Goal: Task Accomplishment & Management: Manage account settings

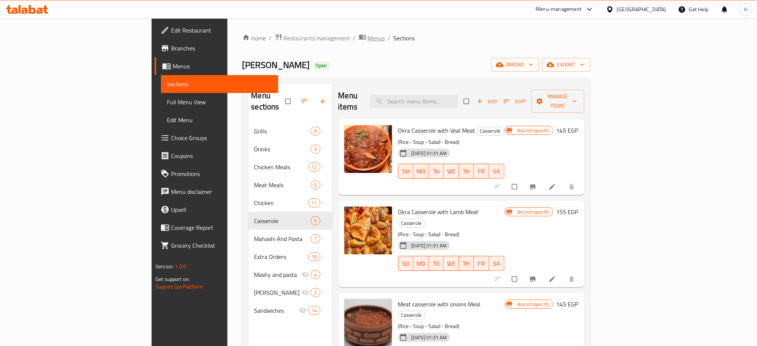
click at [359, 39] on icon "breadcrumb" at bounding box center [362, 37] width 7 height 5
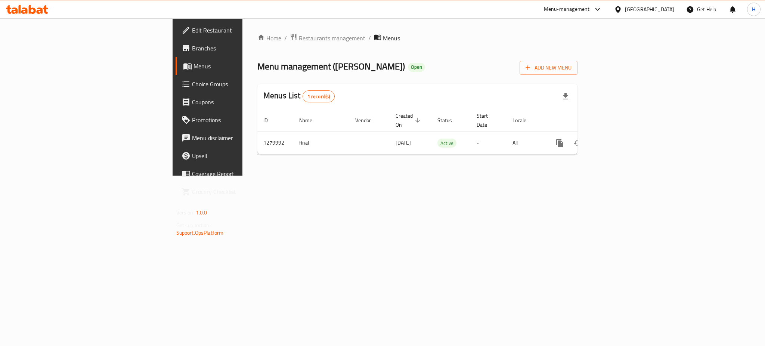
click at [299, 43] on span "Restaurants management" at bounding box center [332, 38] width 66 height 9
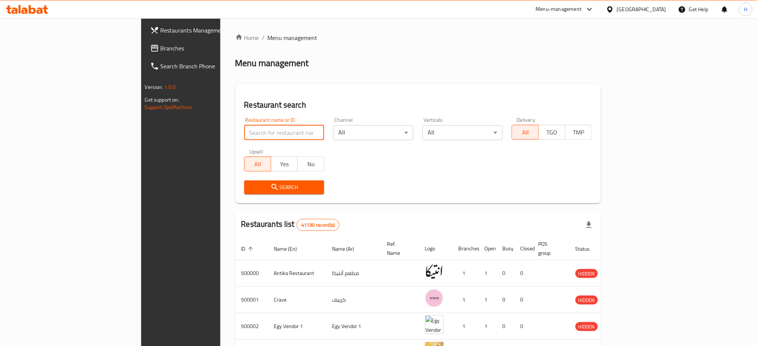
click at [244, 134] on input "search" at bounding box center [284, 132] width 80 height 15
type input "665933"
click button "Search" at bounding box center [284, 187] width 80 height 14
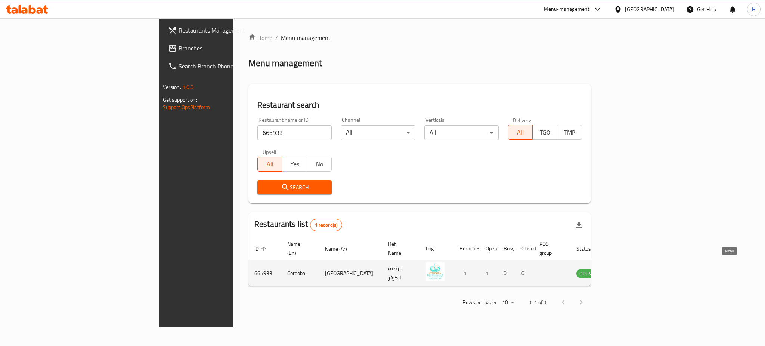
click at [624, 268] on icon "enhanced table" at bounding box center [619, 272] width 9 height 9
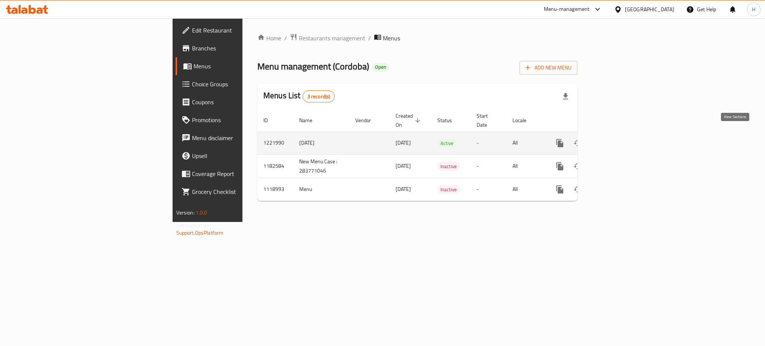
click at [618, 139] on icon "enhanced table" at bounding box center [613, 143] width 9 height 9
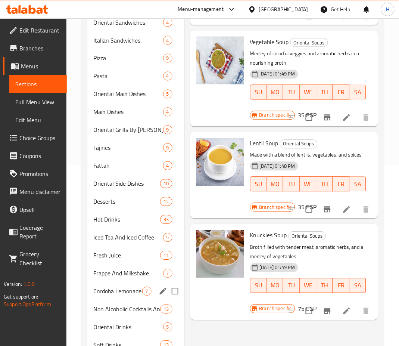
scroll to position [212, 0]
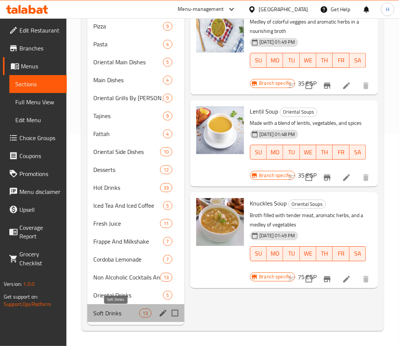
click at [115, 314] on span "Soft Drinks" at bounding box center [116, 313] width 46 height 9
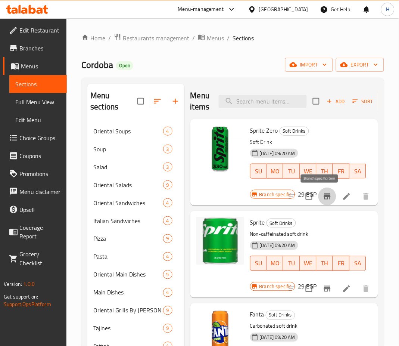
click at [324, 194] on icon "Branch-specific-item" at bounding box center [327, 196] width 7 height 6
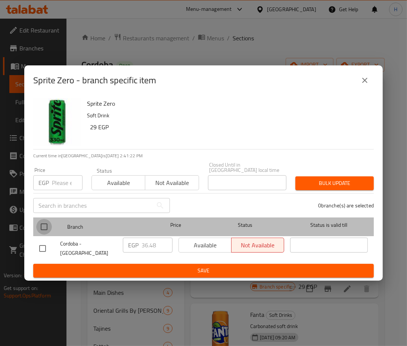
click at [45, 226] on input "checkbox" at bounding box center [44, 227] width 16 height 16
checkbox input "true"
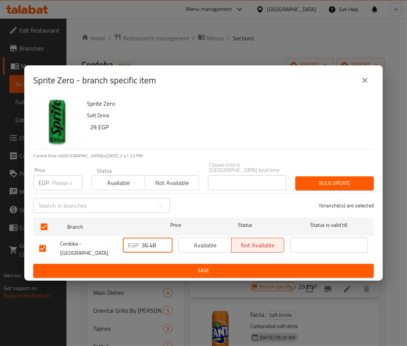
drag, startPoint x: 158, startPoint y: 243, endPoint x: 131, endPoint y: 245, distance: 27.3
click at [131, 245] on div "EGP 36.48 ​" at bounding box center [148, 244] width 50 height 15
type input "45"
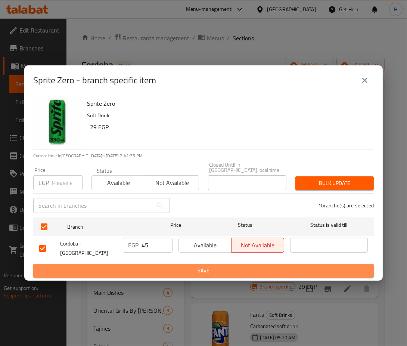
click at [175, 266] on span "Save" at bounding box center [203, 270] width 329 height 9
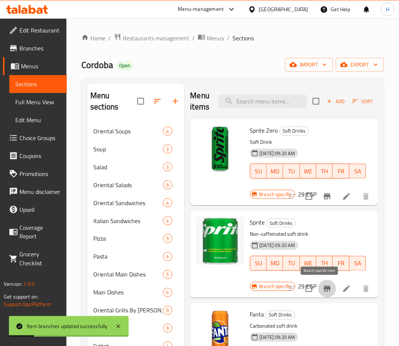
click at [324, 289] on icon "Branch-specific-item" at bounding box center [327, 289] width 7 height 6
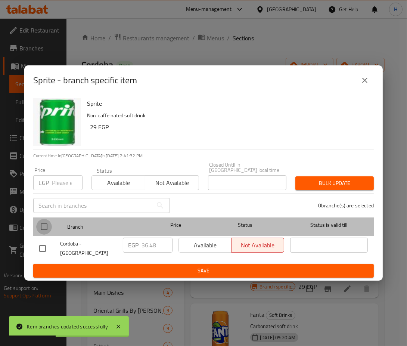
click at [40, 225] on input "checkbox" at bounding box center [44, 227] width 16 height 16
checkbox input "true"
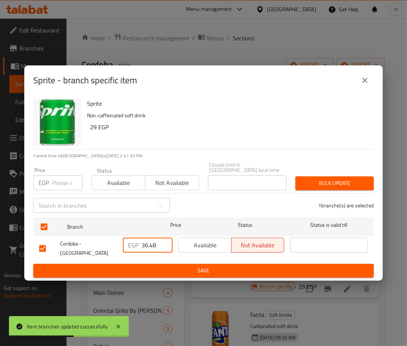
drag, startPoint x: 158, startPoint y: 245, endPoint x: 133, endPoint y: 245, distance: 25.0
click at [133, 245] on div "EGP 36.48 ​" at bounding box center [148, 244] width 50 height 15
type input "45"
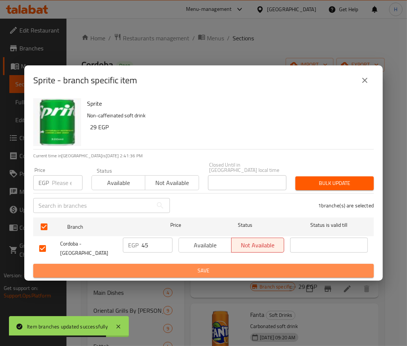
click at [178, 266] on span "Save" at bounding box center [203, 270] width 329 height 9
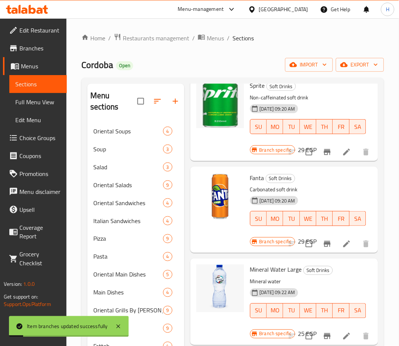
scroll to position [137, 0]
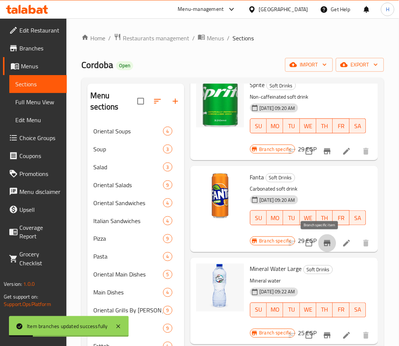
click at [323, 240] on icon "Branch-specific-item" at bounding box center [327, 243] width 9 height 9
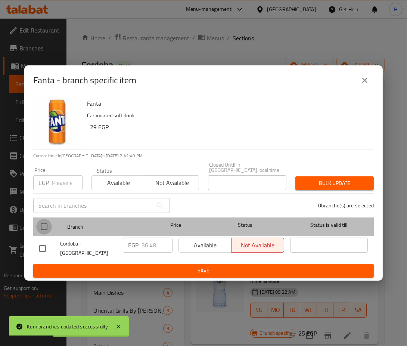
click at [44, 230] on input "checkbox" at bounding box center [44, 227] width 16 height 16
checkbox input "true"
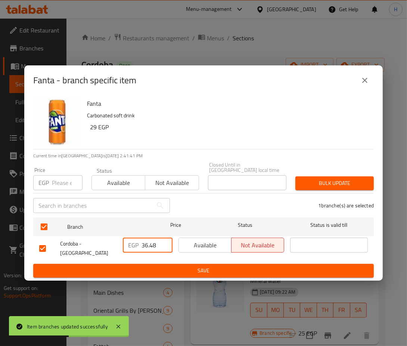
drag, startPoint x: 157, startPoint y: 245, endPoint x: 134, endPoint y: 241, distance: 23.9
click at [134, 241] on div "EGP 36.48 ​" at bounding box center [148, 244] width 50 height 15
type input "45"
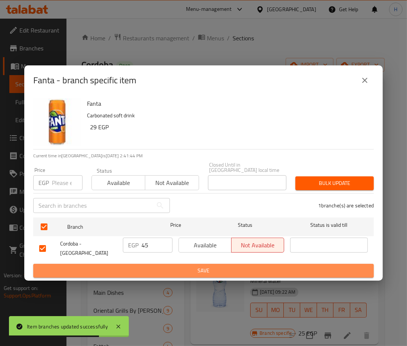
click at [165, 266] on span "Save" at bounding box center [203, 270] width 329 height 9
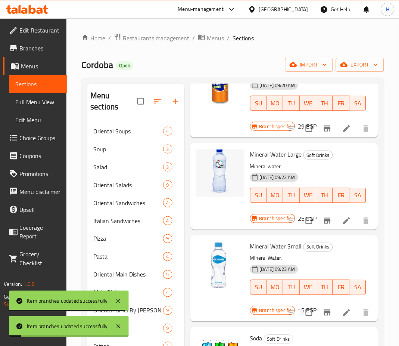
scroll to position [255, 0]
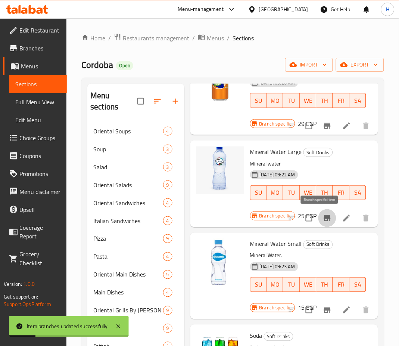
click at [324, 220] on icon "Branch-specific-item" at bounding box center [327, 218] width 7 height 6
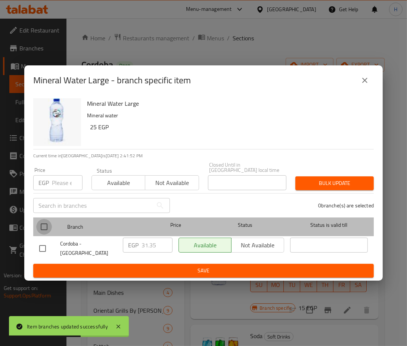
click at [40, 225] on input "checkbox" at bounding box center [44, 227] width 16 height 16
checkbox input "true"
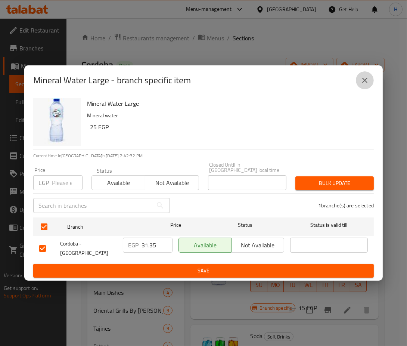
click at [366, 83] on icon "close" at bounding box center [364, 80] width 5 height 5
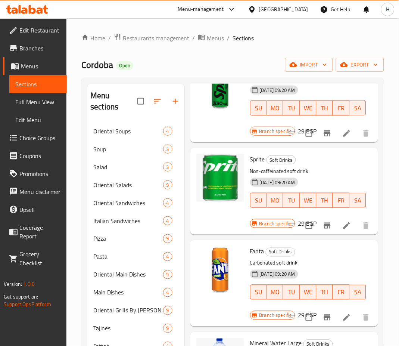
scroll to position [0, 0]
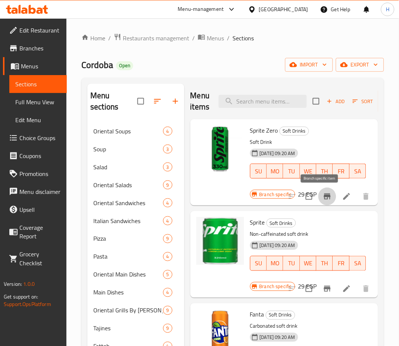
click at [324, 199] on icon "Branch-specific-item" at bounding box center [327, 196] width 7 height 6
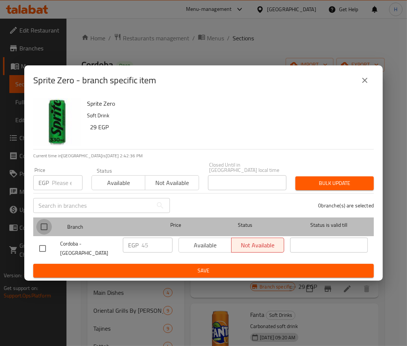
click at [46, 226] on input "checkbox" at bounding box center [44, 227] width 16 height 16
checkbox input "true"
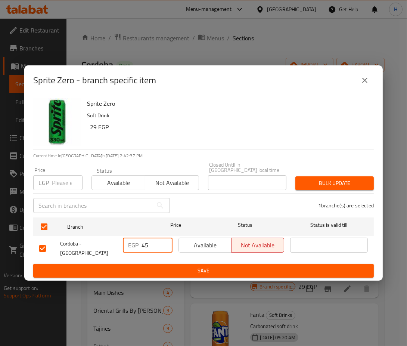
drag, startPoint x: 153, startPoint y: 245, endPoint x: 130, endPoint y: 245, distance: 23.9
click at [130, 245] on div "EGP 45 ​" at bounding box center [148, 244] width 50 height 15
paste input "51.3"
type input "51.3"
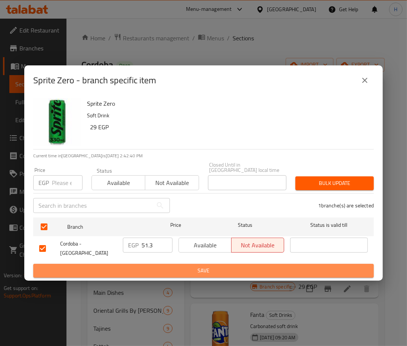
click at [162, 266] on span "Save" at bounding box center [203, 270] width 329 height 9
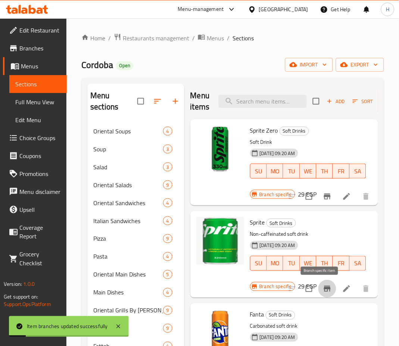
click at [324, 289] on icon "Branch-specific-item" at bounding box center [327, 289] width 7 height 6
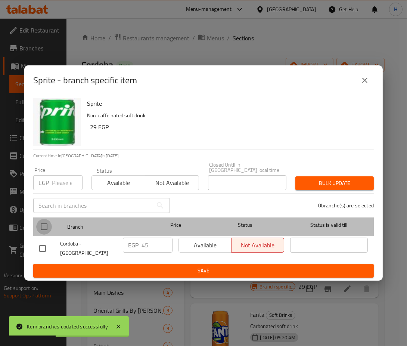
click at [42, 227] on input "checkbox" at bounding box center [44, 227] width 16 height 16
checkbox input "true"
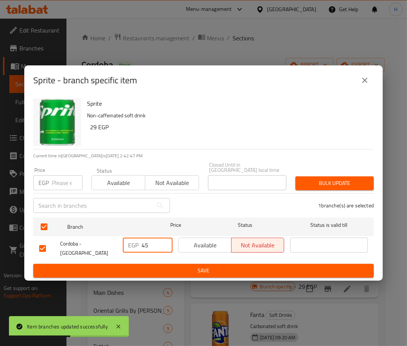
drag, startPoint x: 151, startPoint y: 251, endPoint x: 136, endPoint y: 250, distance: 15.3
click at [136, 250] on div "EGP 45 ​" at bounding box center [148, 244] width 50 height 15
paste input "51.3"
type input "51.3"
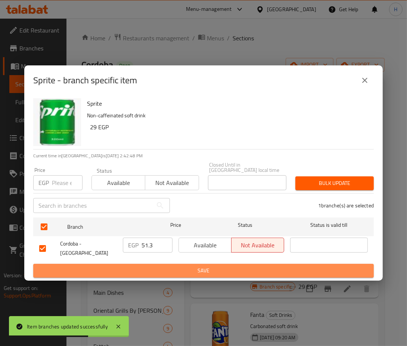
click at [171, 268] on span "Save" at bounding box center [203, 270] width 329 height 9
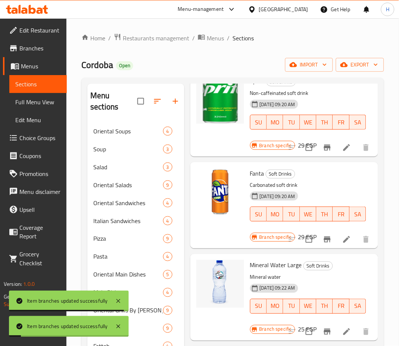
scroll to position [143, 0]
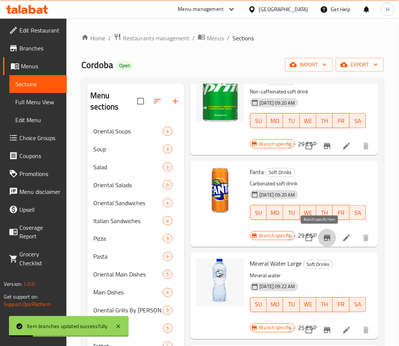
click at [323, 239] on icon "Branch-specific-item" at bounding box center [327, 237] width 9 height 9
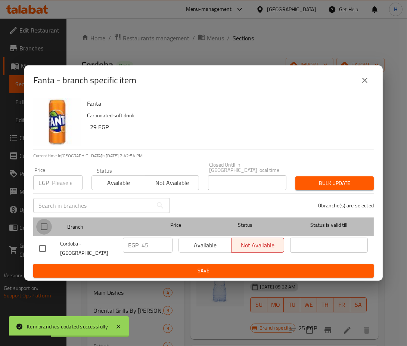
click at [40, 228] on input "checkbox" at bounding box center [44, 227] width 16 height 16
checkbox input "true"
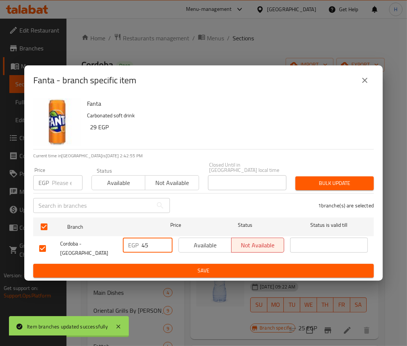
drag, startPoint x: 148, startPoint y: 243, endPoint x: 139, endPoint y: 243, distance: 9.3
click at [139, 243] on div "EGP 45 ​" at bounding box center [148, 244] width 50 height 15
paste input "51.3"
type input "51.3"
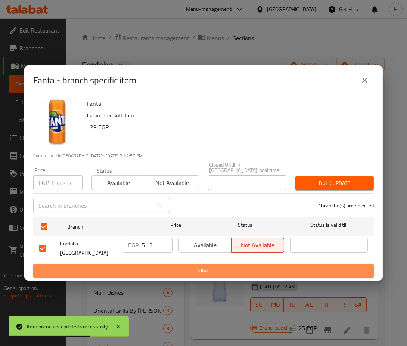
click at [178, 267] on span "Save" at bounding box center [203, 270] width 329 height 9
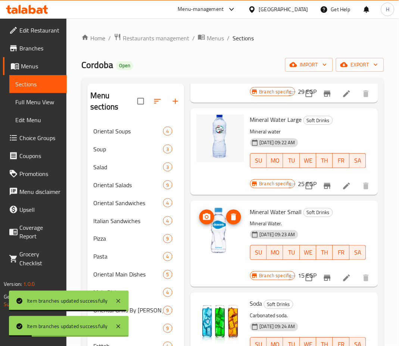
scroll to position [288, 0]
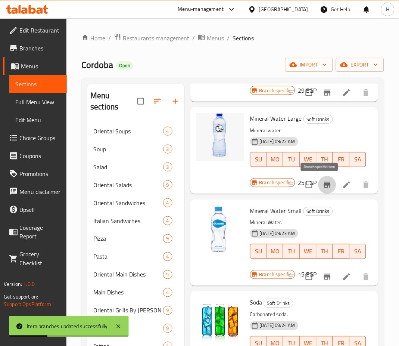
click at [323, 181] on icon "Branch-specific-item" at bounding box center [327, 184] width 9 height 9
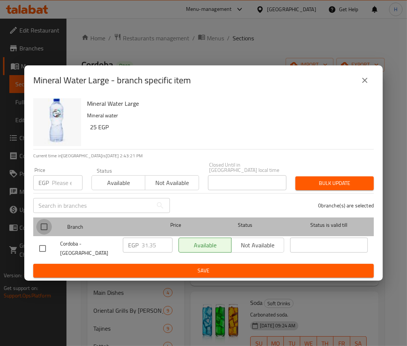
click at [41, 221] on input "checkbox" at bounding box center [44, 227] width 16 height 16
checkbox input "true"
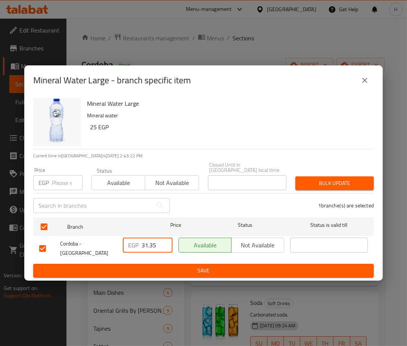
drag, startPoint x: 156, startPoint y: 245, endPoint x: 130, endPoint y: 249, distance: 26.8
click at [130, 249] on div "EGP 31.35 ​" at bounding box center [148, 244] width 50 height 15
paste input "3.06"
type input "33.06"
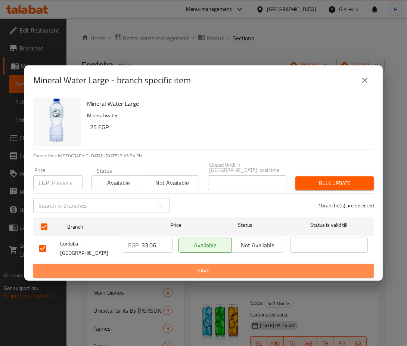
click at [151, 266] on span "Save" at bounding box center [203, 270] width 329 height 9
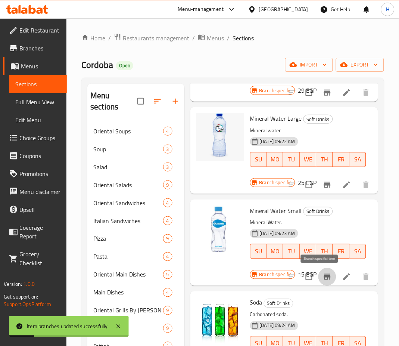
click at [323, 278] on icon "Branch-specific-item" at bounding box center [327, 276] width 9 height 9
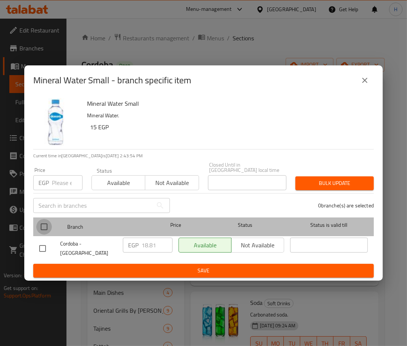
click at [45, 223] on input "checkbox" at bounding box center [44, 227] width 16 height 16
checkbox input "true"
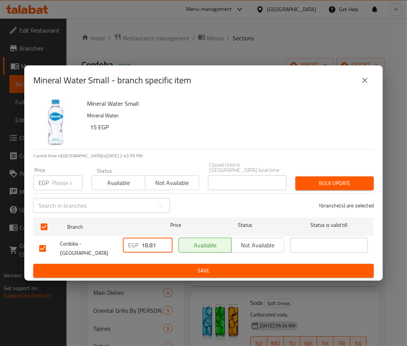
click at [148, 246] on input "18.81" at bounding box center [156, 244] width 31 height 15
paste input "25.08"
type input "25.08"
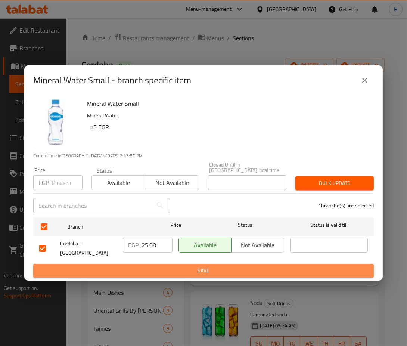
click at [167, 266] on span "Save" at bounding box center [203, 270] width 329 height 9
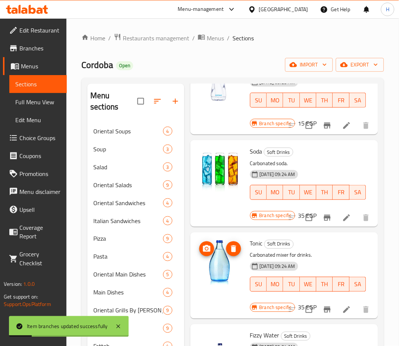
scroll to position [439, 0]
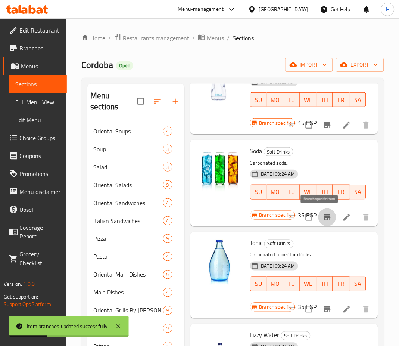
click at [324, 215] on icon "Branch-specific-item" at bounding box center [327, 217] width 7 height 6
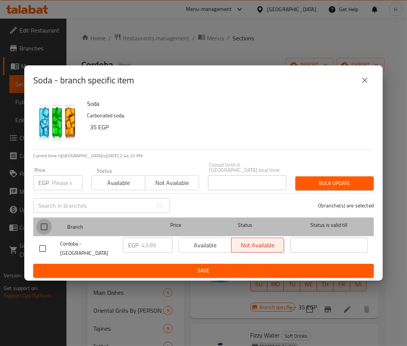
click at [40, 224] on input "checkbox" at bounding box center [44, 227] width 16 height 16
checkbox input "true"
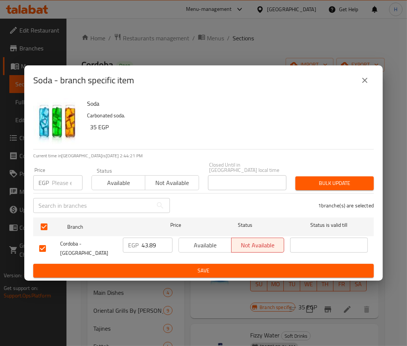
click at [153, 248] on input "43.89" at bounding box center [156, 244] width 31 height 15
paste input "53.58"
type input "53.58"
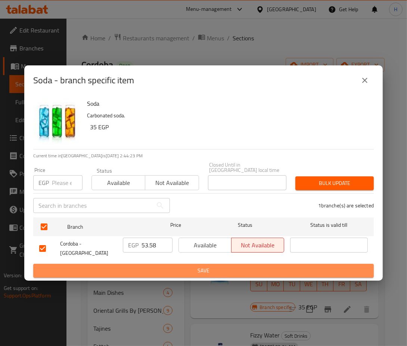
click at [175, 266] on span "Save" at bounding box center [203, 270] width 329 height 9
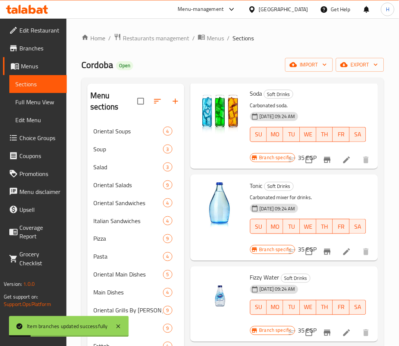
scroll to position [497, 0]
click at [323, 247] on icon "Branch-specific-item" at bounding box center [327, 251] width 9 height 9
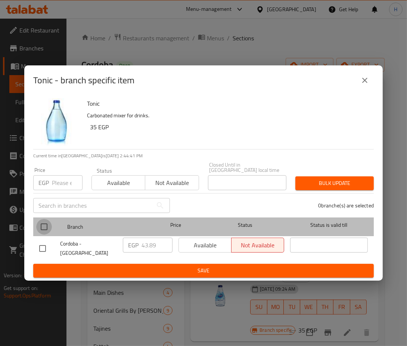
click at [45, 223] on input "checkbox" at bounding box center [44, 227] width 16 height 16
checkbox input "true"
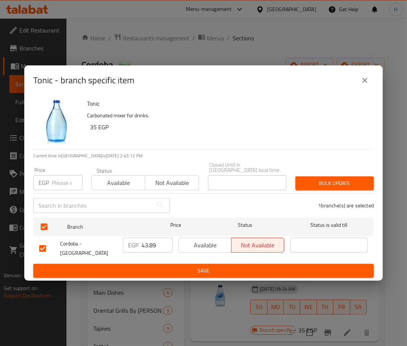
click at [148, 243] on input "43.89" at bounding box center [156, 244] width 31 height 15
paste input "53.58"
type input "53.58"
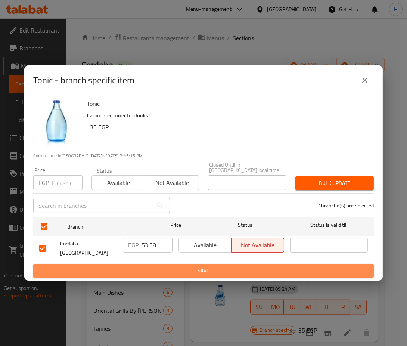
click at [170, 267] on span "Save" at bounding box center [203, 270] width 329 height 9
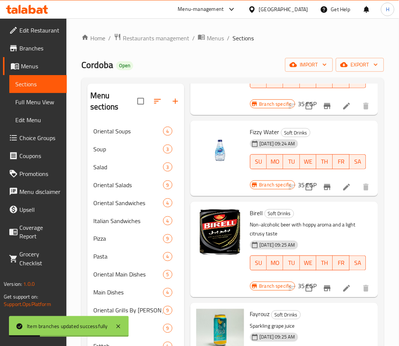
scroll to position [643, 0]
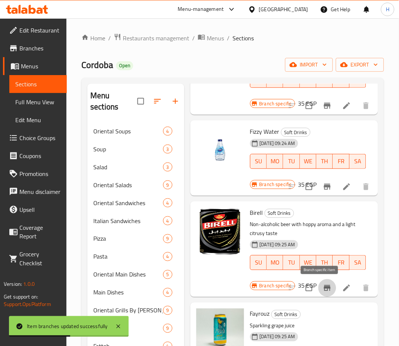
click at [323, 289] on icon "Branch-specific-item" at bounding box center [327, 287] width 9 height 9
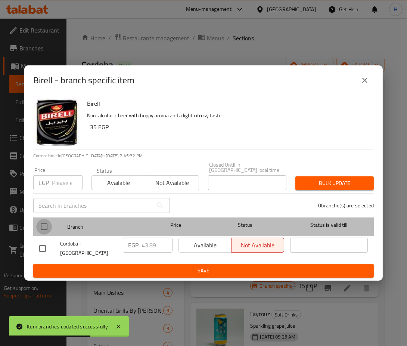
click at [44, 228] on input "checkbox" at bounding box center [44, 227] width 16 height 16
checkbox input "true"
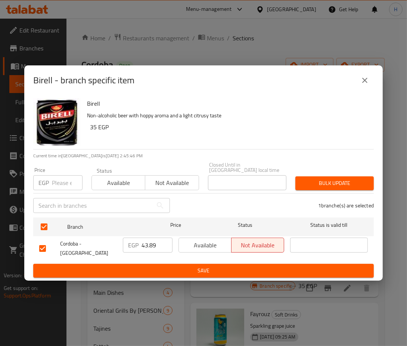
click at [145, 243] on input "43.89" at bounding box center [156, 244] width 31 height 15
paste input "57"
type input "57"
click at [174, 267] on span "Save" at bounding box center [203, 270] width 329 height 9
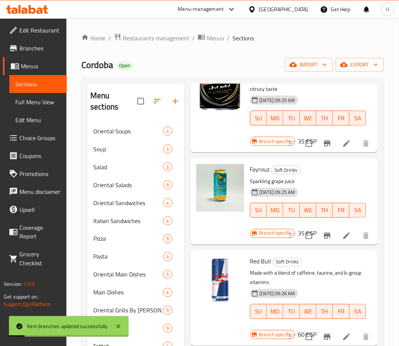
scroll to position [797, 0]
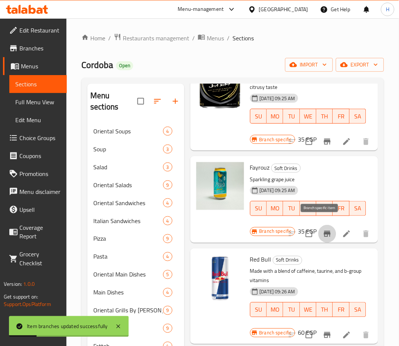
click at [324, 231] on icon "Branch-specific-item" at bounding box center [327, 234] width 7 height 6
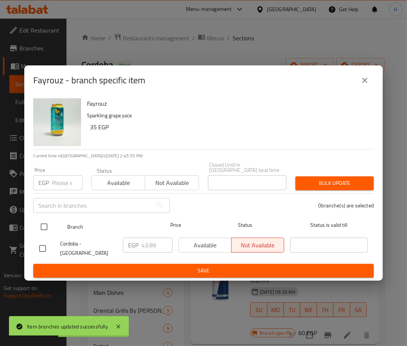
click at [43, 227] on input "checkbox" at bounding box center [44, 227] width 16 height 16
checkbox input "true"
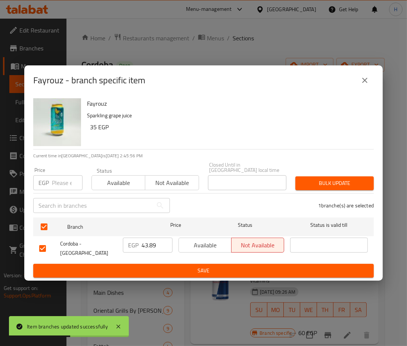
click at [146, 249] on input "43.89" at bounding box center [156, 244] width 31 height 15
paste input "57"
type input "57"
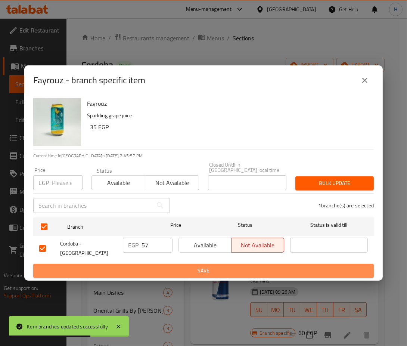
click at [168, 266] on span "Save" at bounding box center [203, 270] width 329 height 9
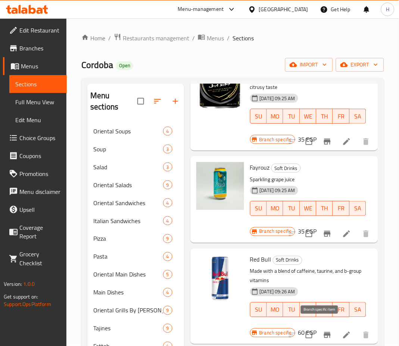
click at [324, 330] on icon "Branch-specific-item" at bounding box center [327, 334] width 9 height 9
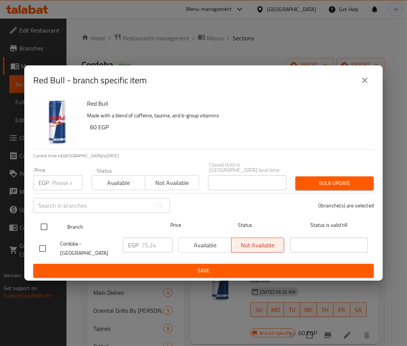
click at [38, 227] on input "checkbox" at bounding box center [44, 227] width 16 height 16
checkbox input "true"
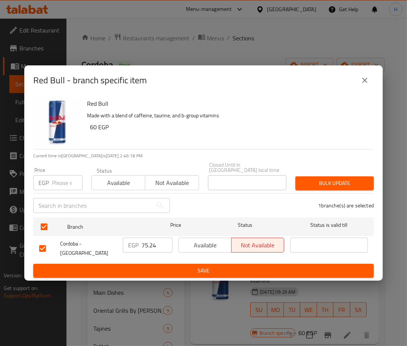
click at [152, 248] on input "75.24" at bounding box center [156, 244] width 31 height 15
paste input "102.6"
type input "102.6"
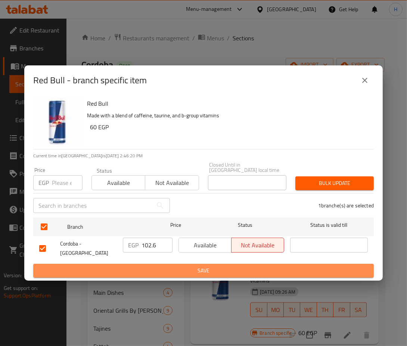
click at [169, 266] on span "Save" at bounding box center [203, 270] width 329 height 9
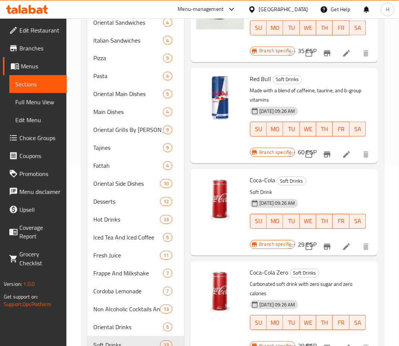
scroll to position [181, 0]
click at [324, 243] on icon "Branch-specific-item" at bounding box center [327, 246] width 7 height 6
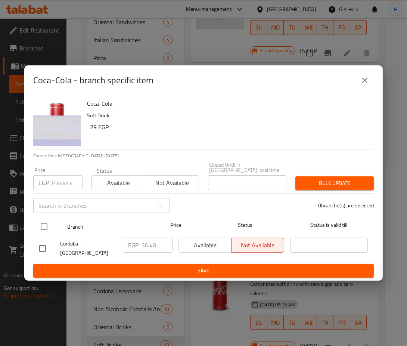
click at [42, 226] on input "checkbox" at bounding box center [44, 227] width 16 height 16
checkbox input "true"
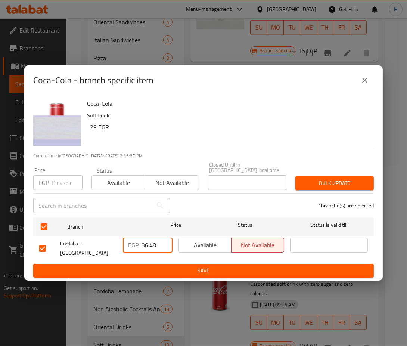
drag, startPoint x: 158, startPoint y: 245, endPoint x: 114, endPoint y: 246, distance: 43.7
click at [114, 246] on div "Cordoba - El Kothar EGP 36.48 ​ Available Not available ​" at bounding box center [203, 248] width 335 height 28
paste input "51.3"
type input "51.3"
click at [163, 266] on span "Save" at bounding box center [203, 270] width 329 height 9
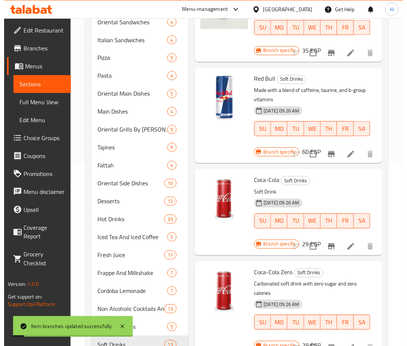
scroll to position [212, 0]
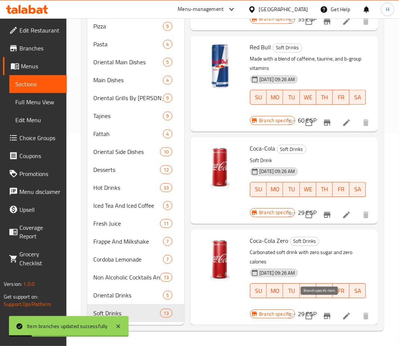
click at [324, 313] on icon "Branch-specific-item" at bounding box center [327, 316] width 7 height 6
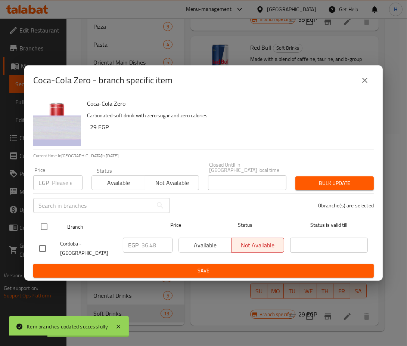
click at [44, 226] on input "checkbox" at bounding box center [44, 227] width 16 height 16
checkbox input "true"
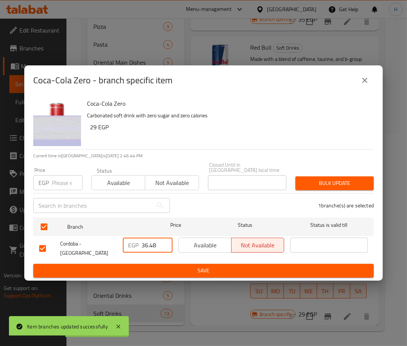
drag, startPoint x: 158, startPoint y: 243, endPoint x: 131, endPoint y: 245, distance: 26.9
click at [131, 245] on div "EGP 36.48 ​" at bounding box center [148, 244] width 50 height 15
paste input "51.3"
type input "51.3"
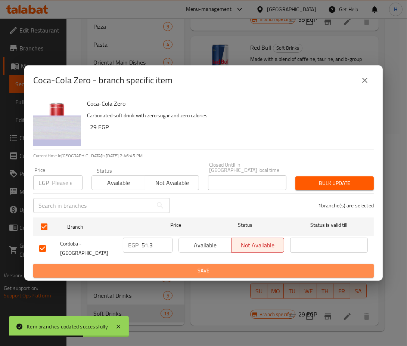
click at [174, 268] on span "Save" at bounding box center [203, 270] width 329 height 9
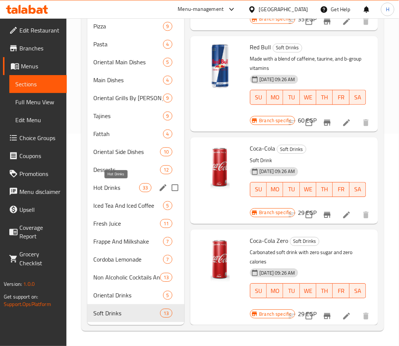
click at [115, 185] on span "Hot Drinks" at bounding box center [116, 187] width 46 height 9
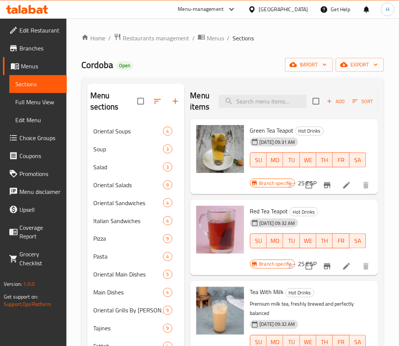
click at [324, 185] on icon "Branch-specific-item" at bounding box center [327, 185] width 7 height 6
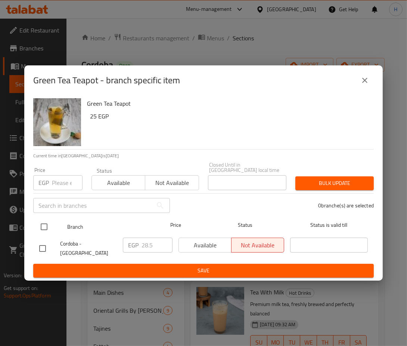
click at [47, 231] on input "checkbox" at bounding box center [44, 227] width 16 height 16
checkbox input "true"
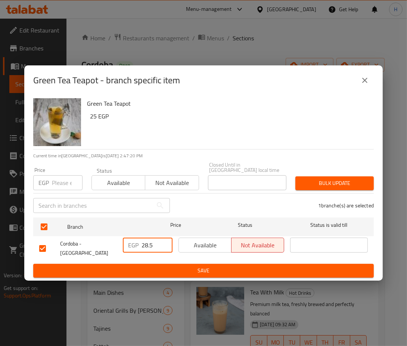
drag, startPoint x: 158, startPoint y: 248, endPoint x: 127, endPoint y: 248, distance: 31.0
click at [127, 248] on div "EGP 28.5 ​" at bounding box center [148, 244] width 50 height 15
paste input "39.9"
type input "39.9"
click at [148, 266] on span "Save" at bounding box center [203, 270] width 329 height 9
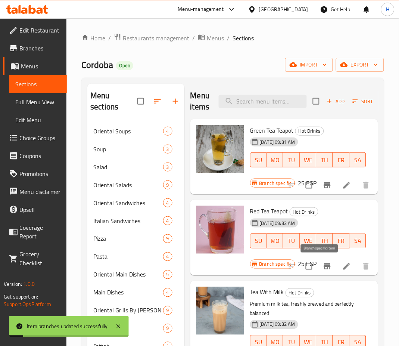
click at [323, 265] on icon "Branch-specific-item" at bounding box center [327, 266] width 9 height 9
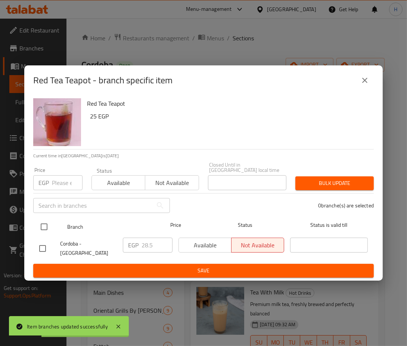
click at [41, 226] on input "checkbox" at bounding box center [44, 227] width 16 height 16
checkbox input "true"
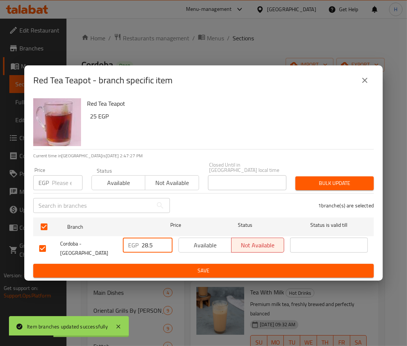
drag, startPoint x: 157, startPoint y: 243, endPoint x: 137, endPoint y: 245, distance: 19.8
click at [137, 245] on div "EGP 28.5 ​" at bounding box center [148, 244] width 50 height 15
paste input "39.9"
type input "39.9"
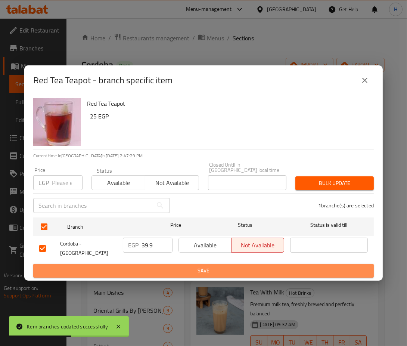
click at [163, 266] on span "Save" at bounding box center [203, 270] width 329 height 9
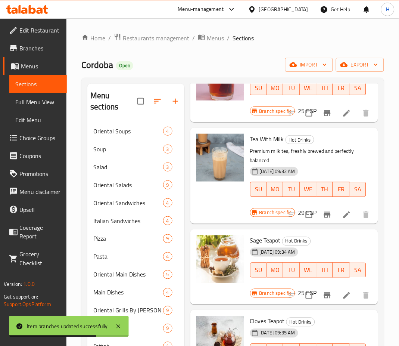
scroll to position [155, 0]
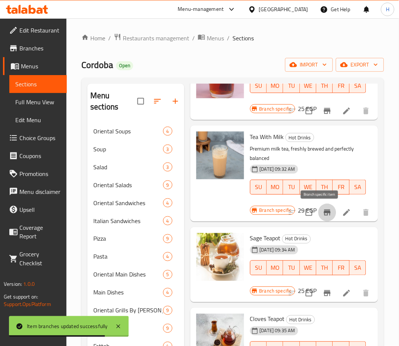
click at [324, 214] on icon "Branch-specific-item" at bounding box center [327, 212] width 7 height 6
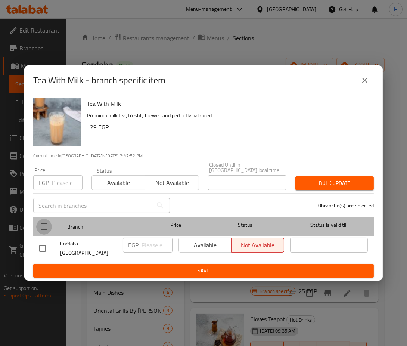
click at [41, 225] on input "checkbox" at bounding box center [44, 227] width 16 height 16
checkbox input "true"
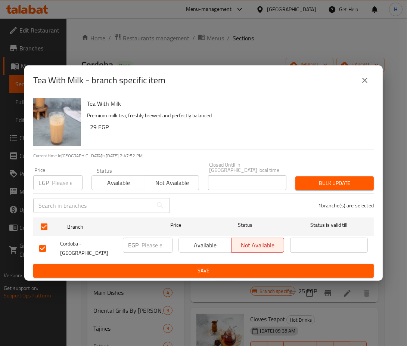
click at [137, 244] on p "EGP" at bounding box center [133, 244] width 10 height 9
click at [147, 244] on input "number" at bounding box center [156, 244] width 31 height 15
paste input "51.3"
type input "51.3"
click at [178, 266] on span "Save" at bounding box center [203, 270] width 329 height 9
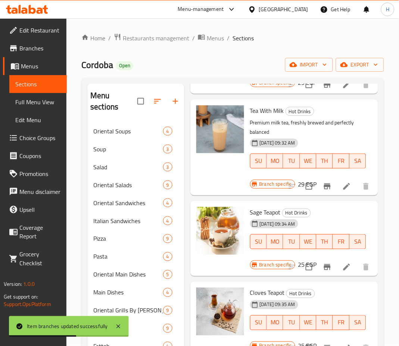
scroll to position [184, 0]
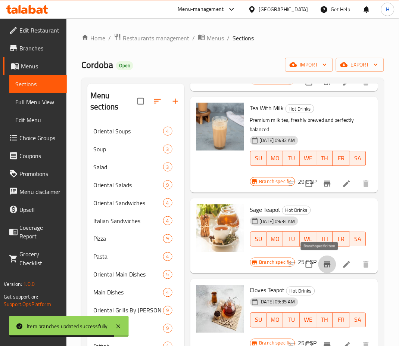
click at [323, 268] on icon "Branch-specific-item" at bounding box center [327, 264] width 9 height 9
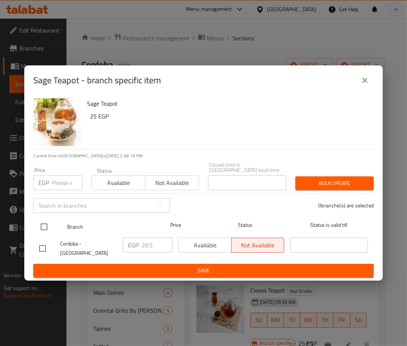
click at [48, 229] on input "checkbox" at bounding box center [44, 227] width 16 height 16
checkbox input "true"
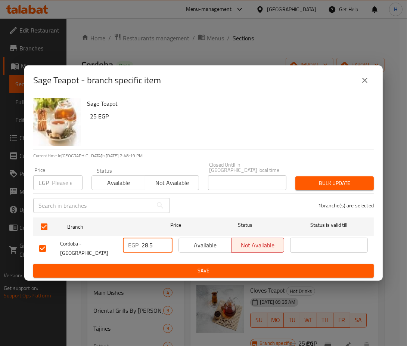
drag, startPoint x: 153, startPoint y: 243, endPoint x: 139, endPoint y: 240, distance: 14.4
click at [139, 240] on div "EGP 28.5 ​" at bounding box center [148, 244] width 50 height 15
paste input "39.9"
type input "39.9"
click at [168, 266] on span "Save" at bounding box center [203, 270] width 329 height 9
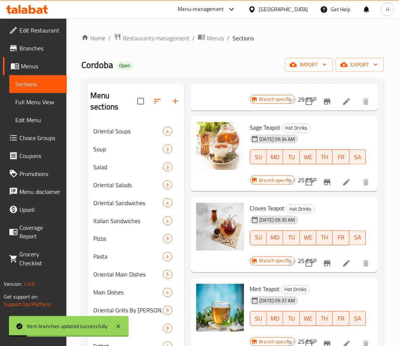
scroll to position [268, 0]
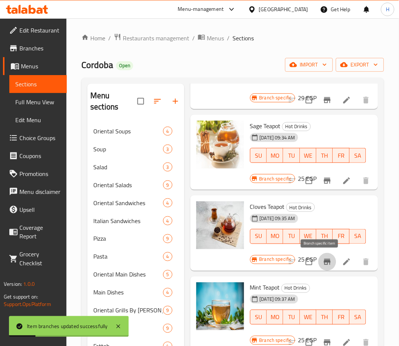
click at [324, 259] on icon "Branch-specific-item" at bounding box center [327, 262] width 7 height 6
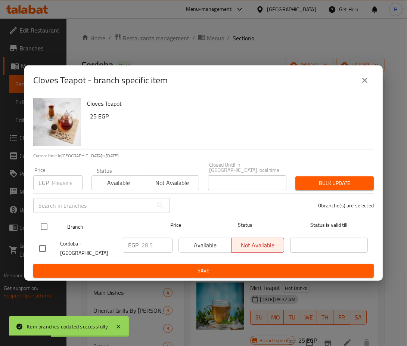
click at [44, 221] on input "checkbox" at bounding box center [44, 227] width 16 height 16
checkbox input "true"
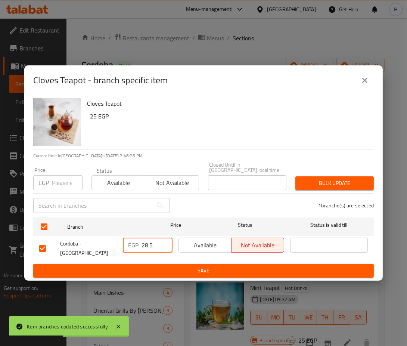
drag, startPoint x: 157, startPoint y: 246, endPoint x: 133, endPoint y: 242, distance: 23.9
click at [133, 242] on div "EGP 28.5 ​" at bounding box center [148, 244] width 50 height 15
paste input "39.9"
type input "39.9"
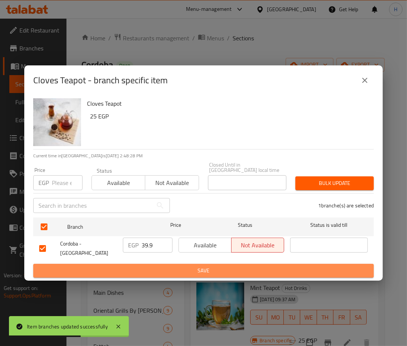
click at [162, 267] on span "Save" at bounding box center [203, 270] width 329 height 9
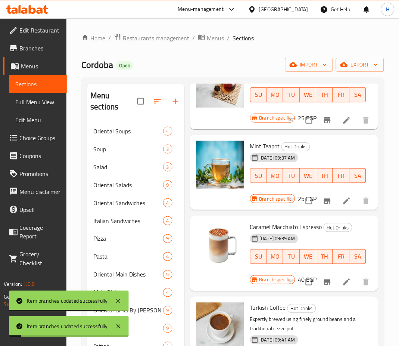
scroll to position [411, 0]
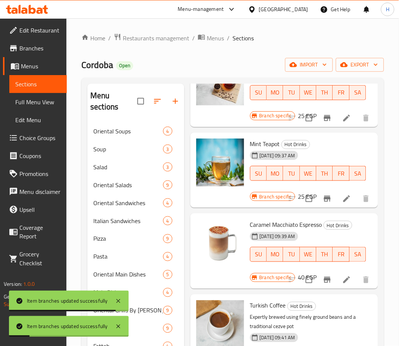
click at [324, 198] on icon "Branch-specific-item" at bounding box center [327, 199] width 7 height 6
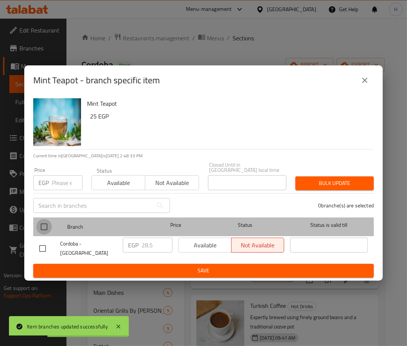
click at [43, 224] on input "checkbox" at bounding box center [44, 227] width 16 height 16
checkbox input "true"
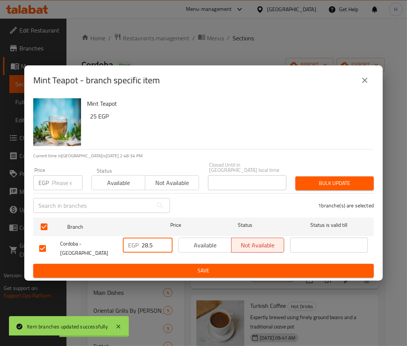
drag, startPoint x: 155, startPoint y: 245, endPoint x: 128, endPoint y: 240, distance: 27.8
click at [128, 240] on div "EGP 28.5 ​" at bounding box center [148, 244] width 50 height 15
paste input "39.9"
type input "39.9"
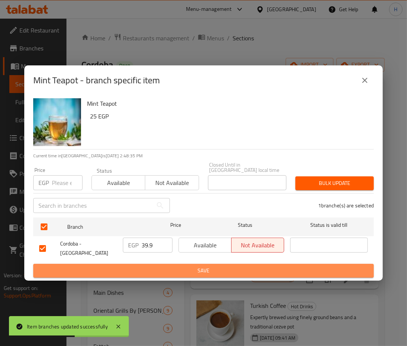
click at [163, 266] on span "Save" at bounding box center [203, 270] width 329 height 9
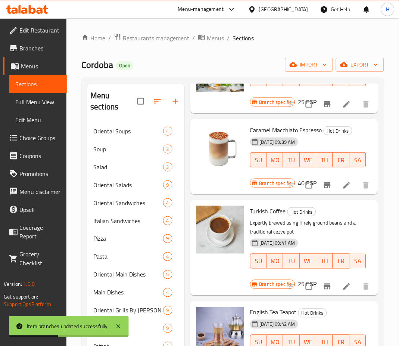
scroll to position [521, 0]
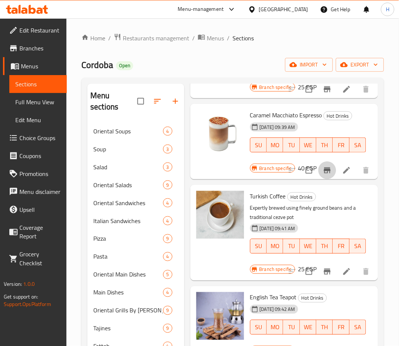
click at [323, 172] on icon "Branch-specific-item" at bounding box center [327, 170] width 9 height 9
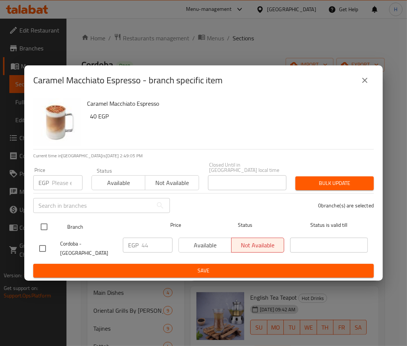
click at [45, 227] on input "checkbox" at bounding box center [44, 227] width 16 height 16
checkbox input "true"
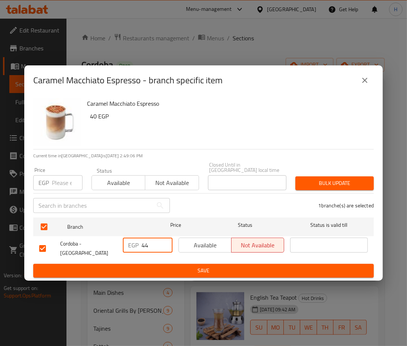
drag, startPoint x: 151, startPoint y: 244, endPoint x: 139, endPoint y: 247, distance: 13.1
click at [139, 247] on div "EGP 44 ​" at bounding box center [148, 244] width 50 height 15
paste input "55.86"
type input "55.86"
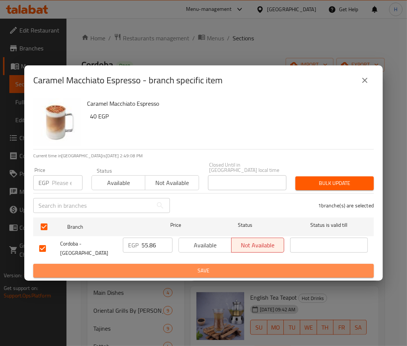
click at [168, 264] on button "Save" at bounding box center [203, 271] width 340 height 14
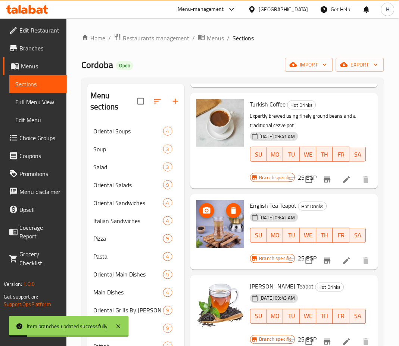
scroll to position [618, 0]
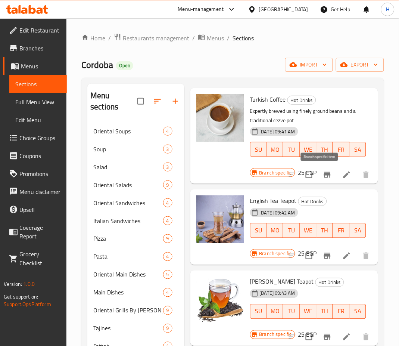
click at [324, 177] on icon "Branch-specific-item" at bounding box center [327, 175] width 7 height 6
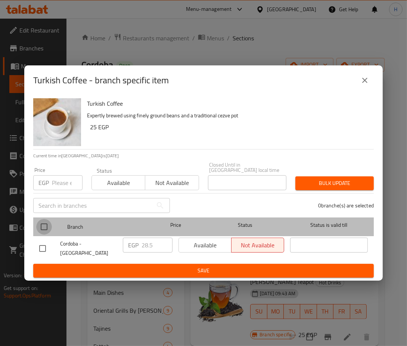
click at [41, 227] on input "checkbox" at bounding box center [44, 227] width 16 height 16
checkbox input "true"
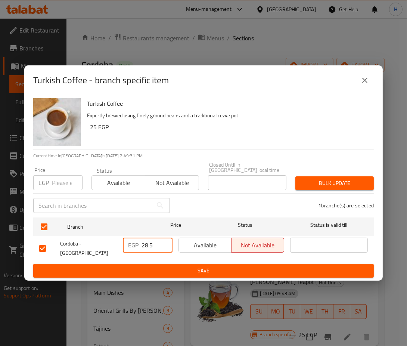
drag, startPoint x: 148, startPoint y: 247, endPoint x: 137, endPoint y: 248, distance: 10.5
click at [137, 248] on div "EGP 28.5 ​" at bounding box center [148, 244] width 50 height 15
paste input "39.9"
type input "39.9"
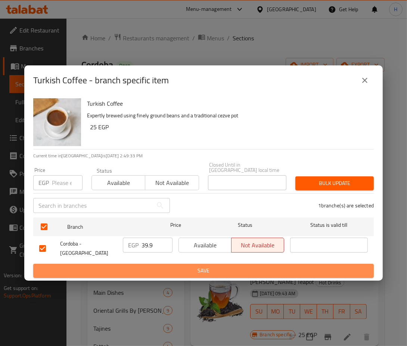
click at [165, 264] on button "Save" at bounding box center [203, 271] width 340 height 14
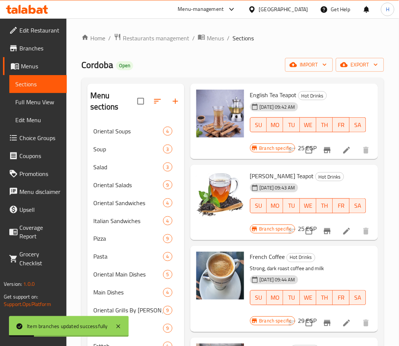
scroll to position [724, 0]
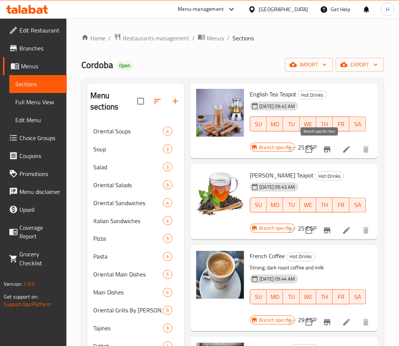
click at [325, 150] on button "Branch-specific-item" at bounding box center [327, 149] width 18 height 18
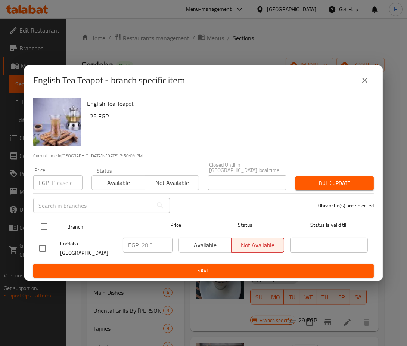
click at [43, 226] on input "checkbox" at bounding box center [44, 227] width 16 height 16
checkbox input "true"
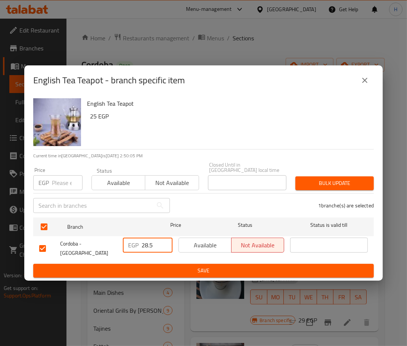
drag, startPoint x: 156, startPoint y: 242, endPoint x: 133, endPoint y: 243, distance: 22.8
click at [133, 243] on div "EGP 28.5 ​" at bounding box center [148, 244] width 50 height 15
paste input "45.6"
type input "45.6"
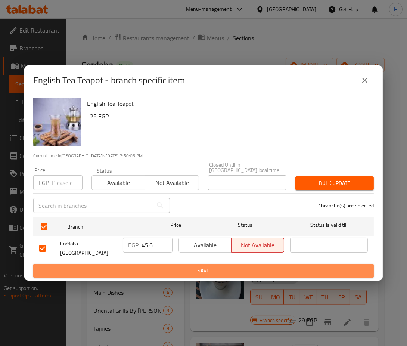
click at [159, 266] on span "Save" at bounding box center [203, 270] width 329 height 9
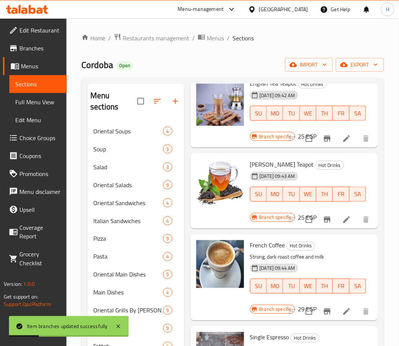
scroll to position [736, 0]
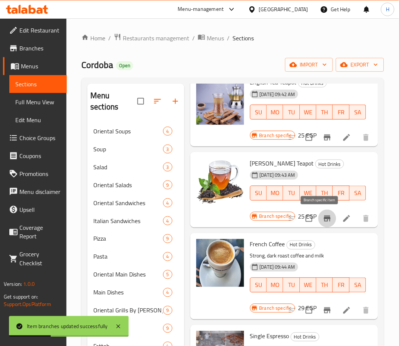
click at [324, 219] on icon "Branch-specific-item" at bounding box center [327, 218] width 7 height 6
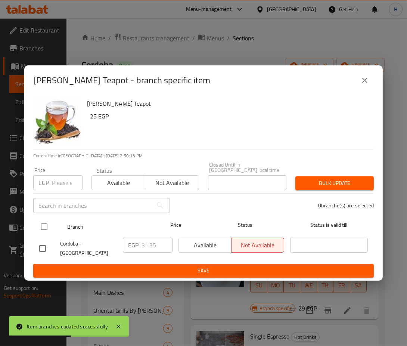
click at [43, 226] on input "checkbox" at bounding box center [44, 227] width 16 height 16
checkbox input "true"
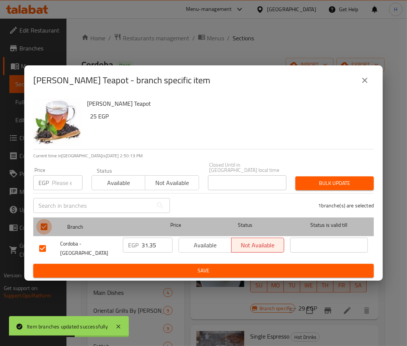
click at [43, 226] on input "checkbox" at bounding box center [44, 227] width 16 height 16
checkbox input "false"
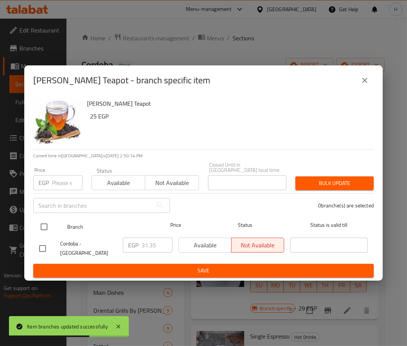
click at [43, 228] on input "checkbox" at bounding box center [44, 227] width 16 height 16
checkbox input "true"
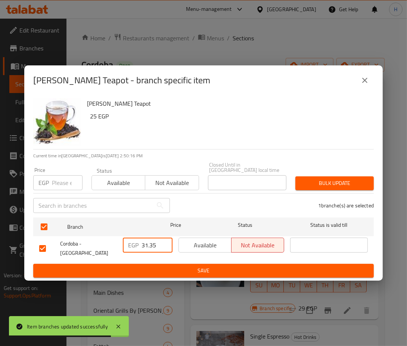
drag, startPoint x: 158, startPoint y: 248, endPoint x: 134, endPoint y: 247, distance: 23.5
click at [135, 247] on div "EGP 31.35 ​" at bounding box center [148, 244] width 50 height 15
paste input "45.6"
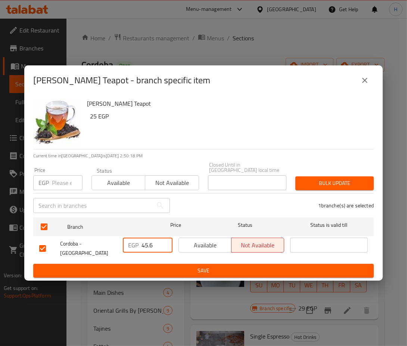
type input "45.6"
click at [159, 266] on span "Save" at bounding box center [203, 270] width 329 height 9
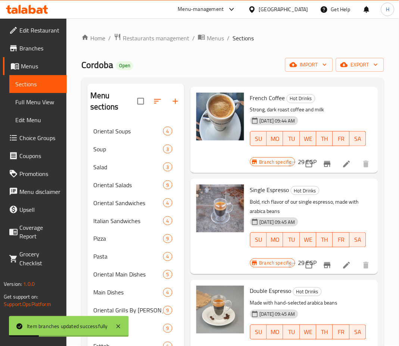
scroll to position [883, 0]
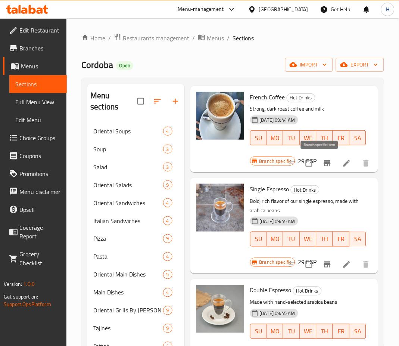
click at [324, 162] on icon "Branch-specific-item" at bounding box center [327, 163] width 7 height 6
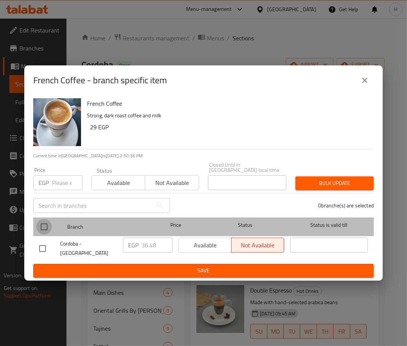
click at [46, 227] on input "checkbox" at bounding box center [44, 227] width 16 height 16
checkbox input "true"
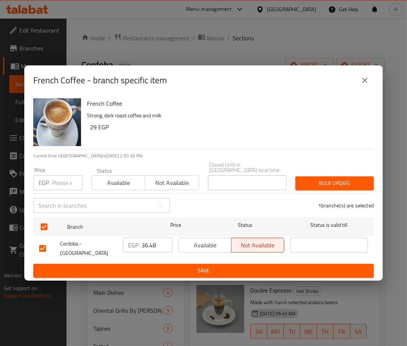
click at [144, 248] on input "36.48" at bounding box center [156, 244] width 31 height 15
paste input "44.46"
type input "44.46"
click at [173, 266] on span "Save" at bounding box center [203, 270] width 329 height 9
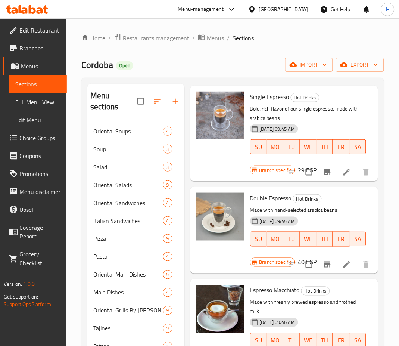
scroll to position [975, 0]
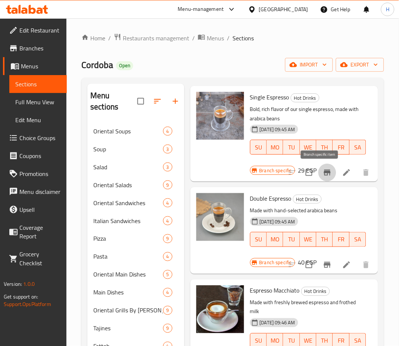
click at [324, 171] on icon "Branch-specific-item" at bounding box center [327, 173] width 7 height 6
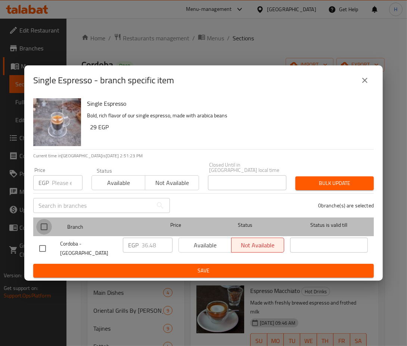
click at [43, 229] on input "checkbox" at bounding box center [44, 227] width 16 height 16
checkbox input "true"
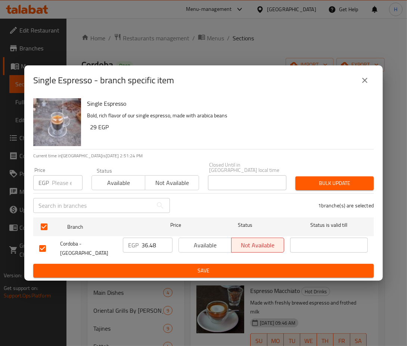
click at [146, 245] on input "36.48" at bounding box center [156, 244] width 31 height 15
paste input "45.6"
type input "45.6"
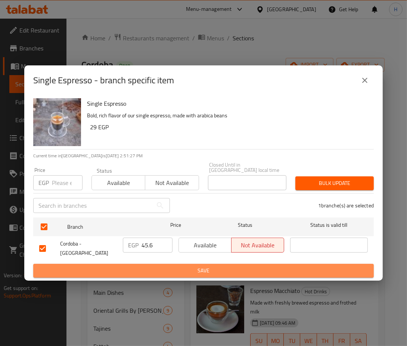
click at [177, 266] on span "Save" at bounding box center [203, 270] width 329 height 9
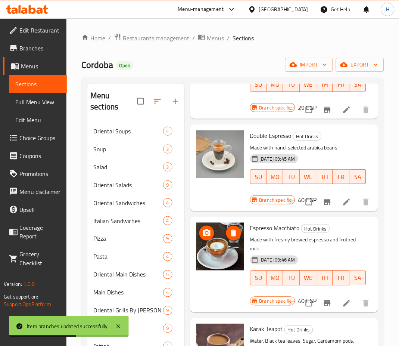
scroll to position [1040, 0]
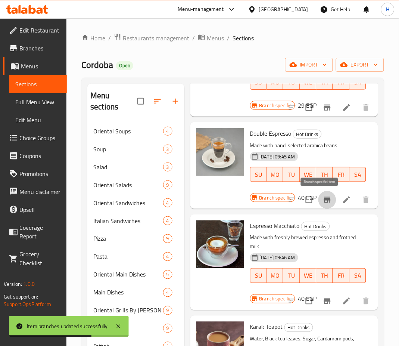
click at [324, 199] on icon "Branch-specific-item" at bounding box center [327, 200] width 7 height 6
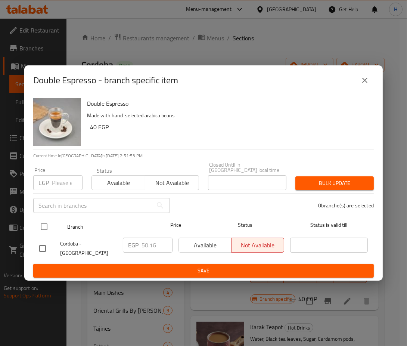
click at [44, 228] on input "checkbox" at bounding box center [44, 227] width 16 height 16
checkbox input "true"
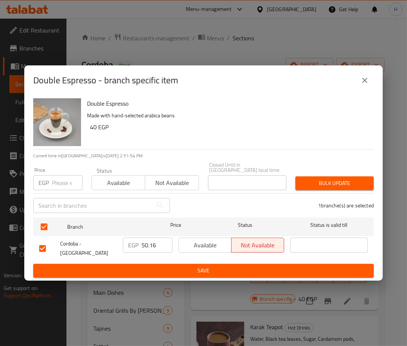
click at [155, 243] on input "50.16" at bounding box center [156, 244] width 31 height 15
paste input "7"
type input "57"
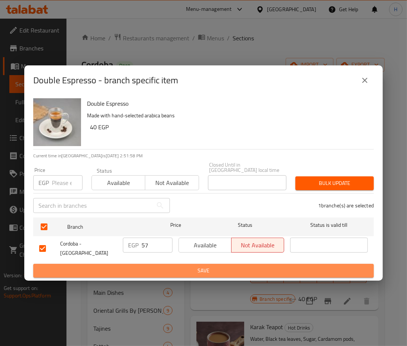
click at [178, 266] on span "Save" at bounding box center [203, 270] width 329 height 9
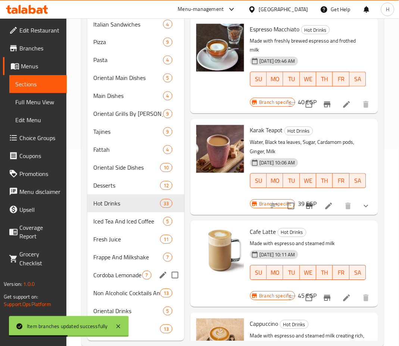
scroll to position [198, 0]
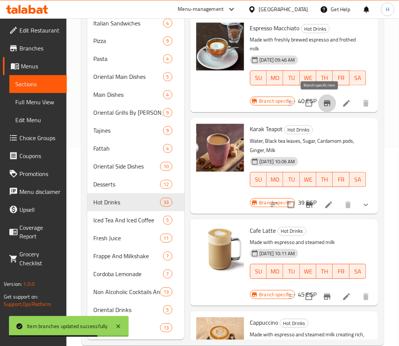
click at [323, 100] on icon "Branch-specific-item" at bounding box center [327, 103] width 9 height 9
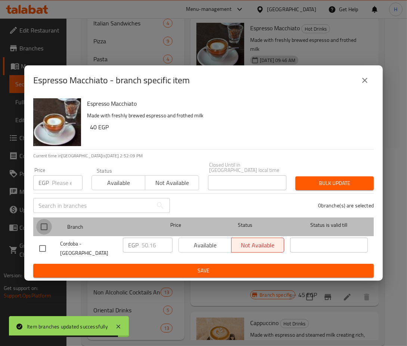
click at [45, 228] on input "checkbox" at bounding box center [44, 227] width 16 height 16
checkbox input "true"
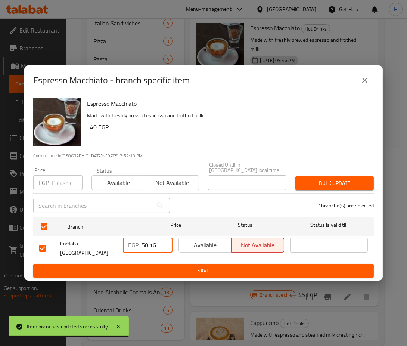
click at [148, 244] on input "50.16" at bounding box center [156, 244] width 31 height 15
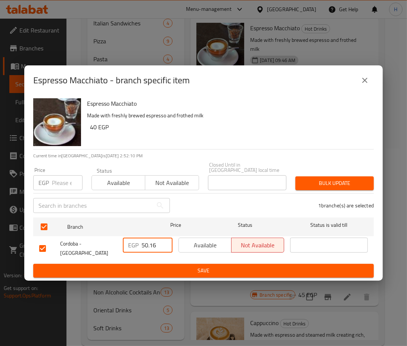
click at [148, 244] on input "50.16" at bounding box center [156, 244] width 31 height 15
paste input "7"
type input "57"
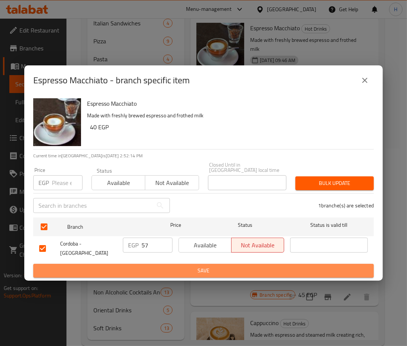
click at [177, 266] on span "Save" at bounding box center [203, 270] width 329 height 9
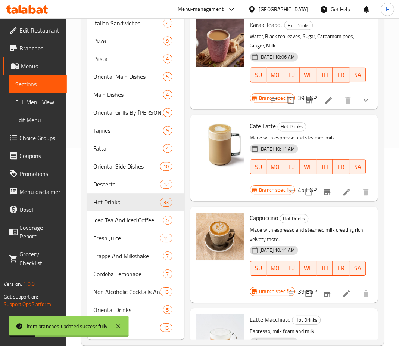
scroll to position [1144, 0]
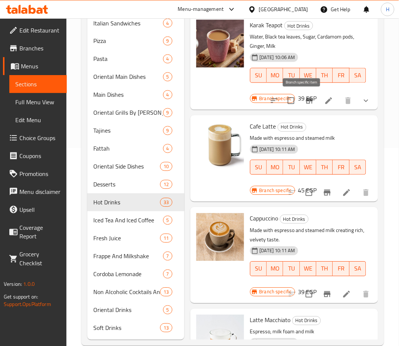
click at [306, 103] on icon "Branch-specific-item" at bounding box center [309, 100] width 9 height 9
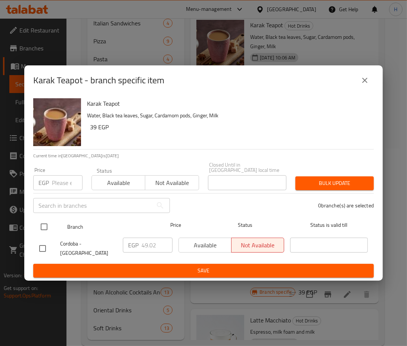
click at [47, 228] on input "checkbox" at bounding box center [44, 227] width 16 height 16
checkbox input "true"
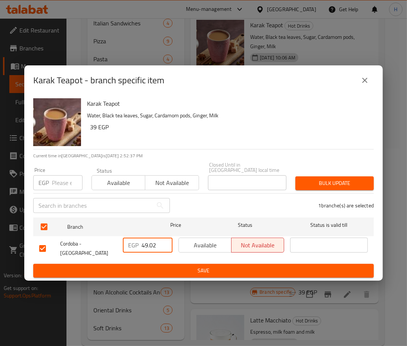
drag, startPoint x: 154, startPoint y: 245, endPoint x: 138, endPoint y: 245, distance: 16.1
click at [138, 245] on div "EGP 49.02 ​" at bounding box center [148, 244] width 50 height 15
drag, startPoint x: 157, startPoint y: 246, endPoint x: 129, endPoint y: 242, distance: 28.7
click at [129, 242] on div "EGP 49.02 ​" at bounding box center [148, 244] width 50 height 15
paste input "51.3"
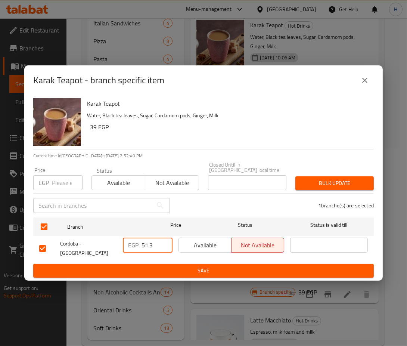
type input "51.3"
click at [153, 266] on span "Save" at bounding box center [203, 270] width 329 height 9
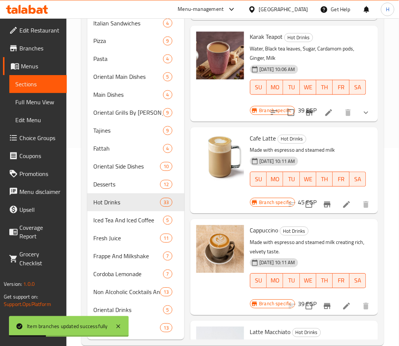
scroll to position [1131, 0]
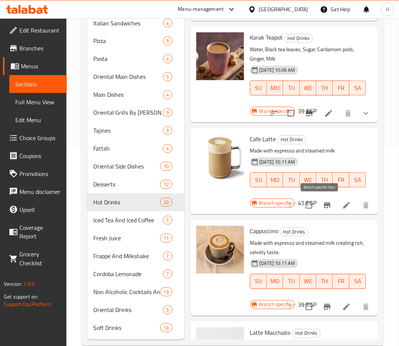
click at [323, 206] on icon "Branch-specific-item" at bounding box center [327, 205] width 9 height 9
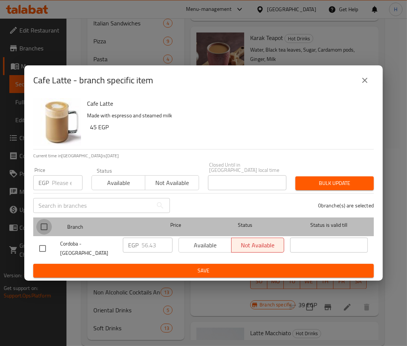
click at [41, 225] on input "checkbox" at bounding box center [44, 227] width 16 height 16
checkbox input "true"
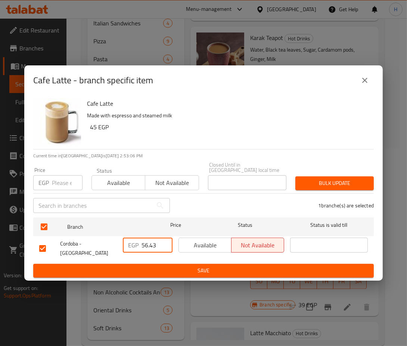
drag, startPoint x: 157, startPoint y: 246, endPoint x: 134, endPoint y: 245, distance: 23.6
click at [134, 245] on div "EGP 56.43 ​" at bounding box center [148, 244] width 50 height 15
paste input "62.7"
type input "62.7"
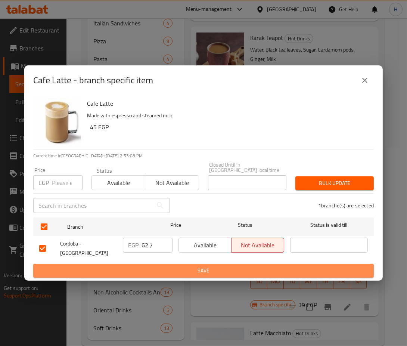
click at [155, 266] on span "Save" at bounding box center [203, 270] width 329 height 9
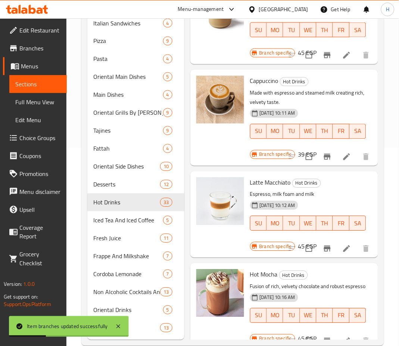
scroll to position [1282, 0]
click at [323, 153] on icon "Branch-specific-item" at bounding box center [327, 156] width 9 height 9
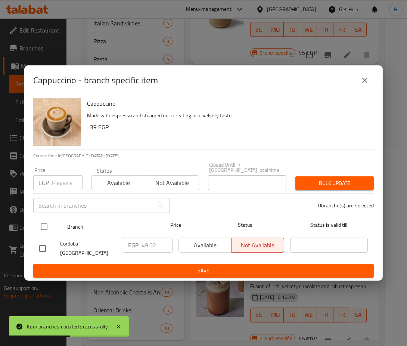
click at [41, 226] on input "checkbox" at bounding box center [44, 227] width 16 height 16
checkbox input "true"
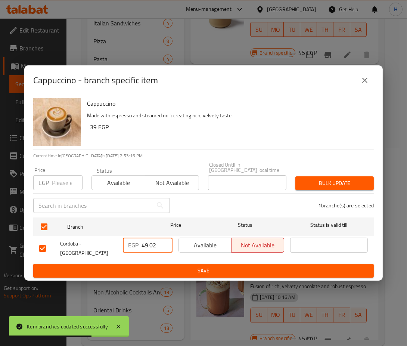
drag, startPoint x: 157, startPoint y: 245, endPoint x: 133, endPoint y: 244, distance: 23.5
click at [133, 244] on div "EGP 49.02 ​" at bounding box center [148, 244] width 50 height 15
paste input "62.7"
type input "62.7"
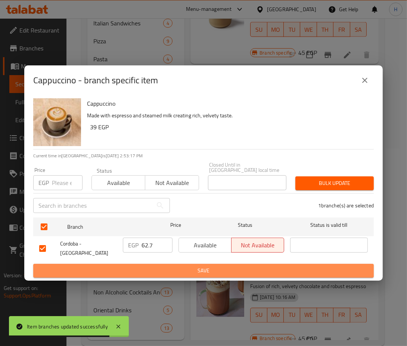
click at [156, 266] on span "Save" at bounding box center [203, 270] width 329 height 9
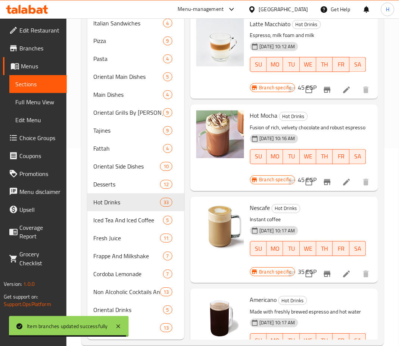
scroll to position [1440, 0]
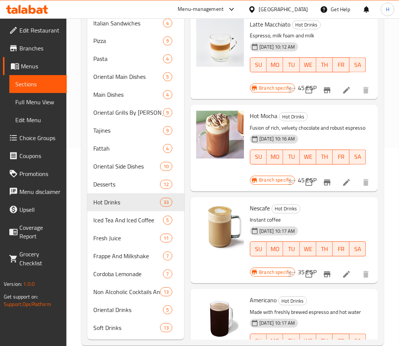
click at [324, 88] on icon "Branch-specific-item" at bounding box center [327, 90] width 7 height 6
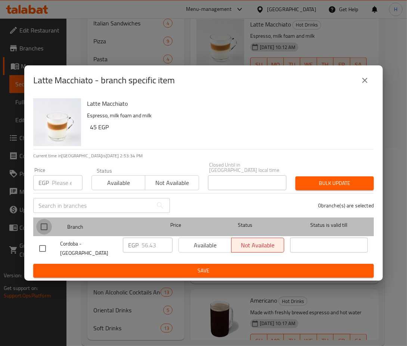
click at [41, 226] on input "checkbox" at bounding box center [44, 227] width 16 height 16
checkbox input "true"
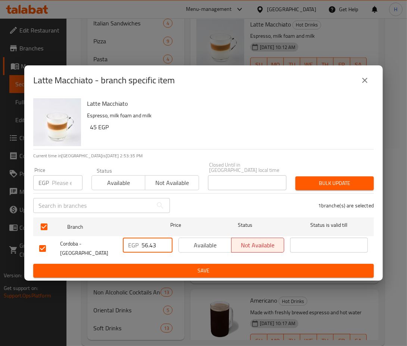
drag, startPoint x: 158, startPoint y: 248, endPoint x: 134, endPoint y: 242, distance: 25.0
click at [134, 242] on div "EGP 56.43 ​" at bounding box center [148, 244] width 50 height 15
paste input "62.7"
type input "62.7"
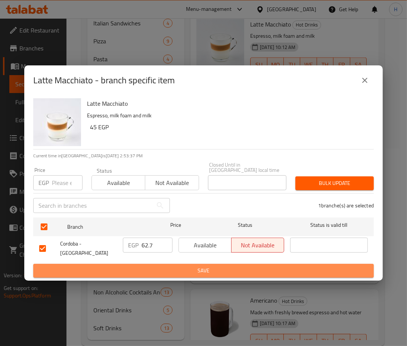
click at [161, 264] on button "Save" at bounding box center [203, 271] width 340 height 14
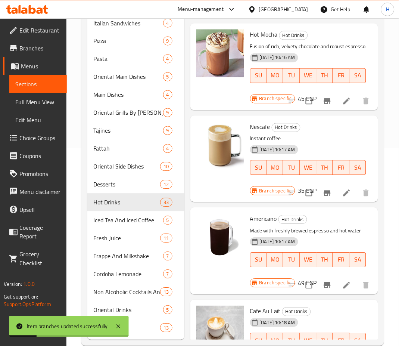
scroll to position [1526, 0]
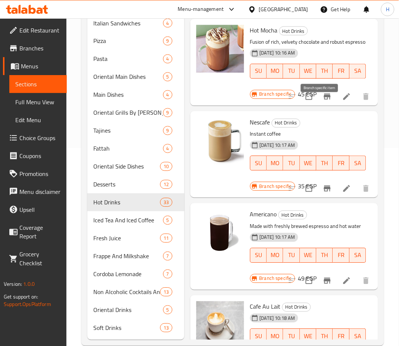
click at [324, 100] on icon "Branch-specific-item" at bounding box center [327, 97] width 7 height 6
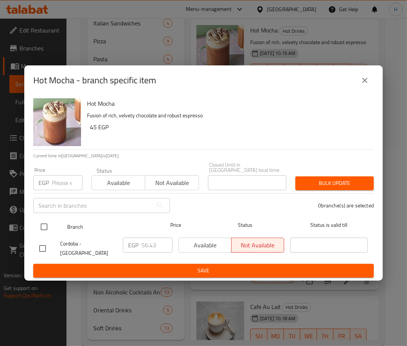
click at [44, 229] on input "checkbox" at bounding box center [44, 227] width 16 height 16
checkbox input "true"
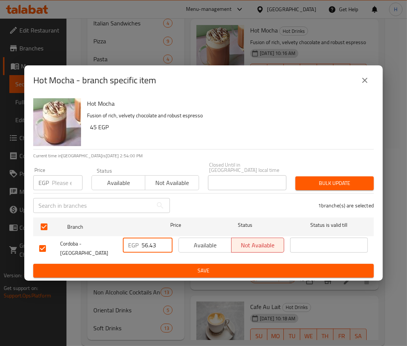
drag, startPoint x: 158, startPoint y: 245, endPoint x: 123, endPoint y: 248, distance: 34.5
click at [123, 248] on div "EGP 56.43 ​" at bounding box center [148, 244] width 50 height 15
paste input "67.26"
type input "67.26"
click at [151, 266] on span "Save" at bounding box center [203, 270] width 329 height 9
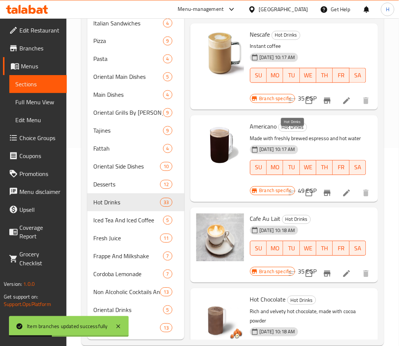
scroll to position [1614, 0]
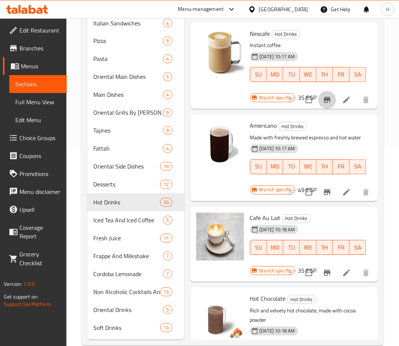
click at [324, 103] on icon "Branch-specific-item" at bounding box center [327, 100] width 7 height 6
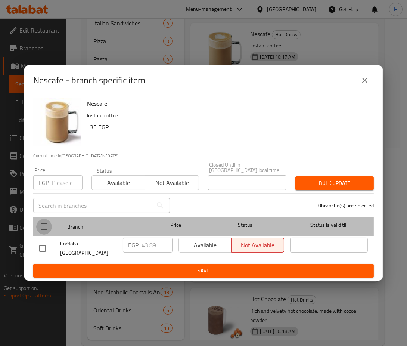
click at [40, 233] on input "checkbox" at bounding box center [44, 227] width 16 height 16
checkbox input "true"
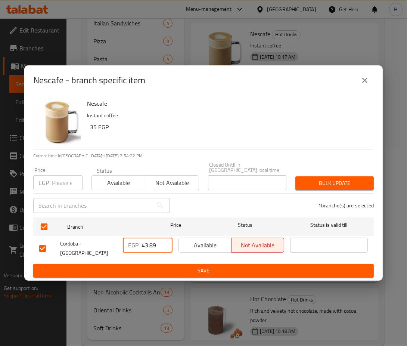
drag, startPoint x: 156, startPoint y: 242, endPoint x: 137, endPoint y: 241, distance: 19.8
click at [137, 241] on div "EGP 43.89 ​" at bounding box center [148, 244] width 50 height 15
paste input "52.3"
type input "52.3"
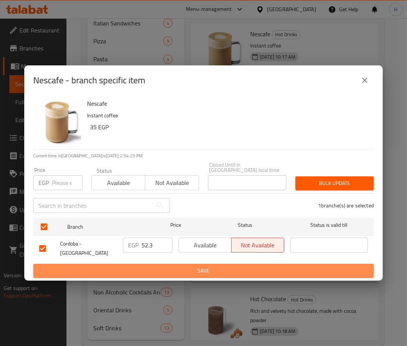
click at [169, 266] on span "Save" at bounding box center [203, 270] width 329 height 9
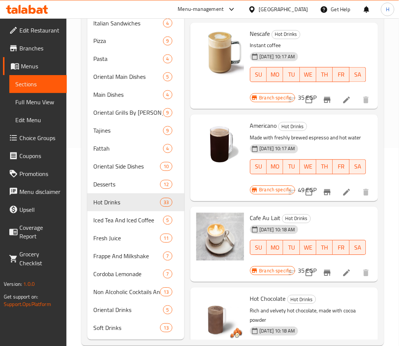
click at [324, 195] on icon "Branch-specific-item" at bounding box center [327, 192] width 7 height 6
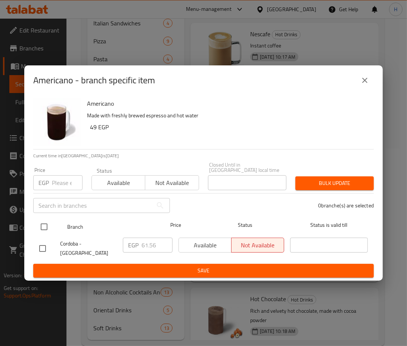
click at [39, 227] on input "checkbox" at bounding box center [44, 227] width 16 height 16
checkbox input "true"
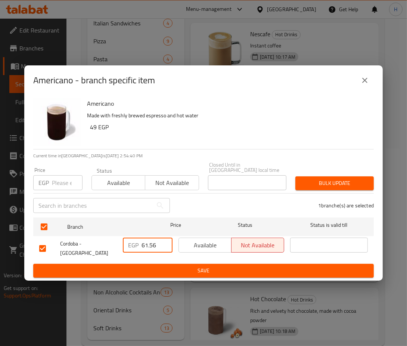
drag, startPoint x: 157, startPoint y: 245, endPoint x: 136, endPoint y: 244, distance: 21.3
click at [136, 244] on div "EGP 61.56 ​" at bounding box center [148, 244] width 50 height 15
paste input "7.2"
type input "67.26"
click at [162, 266] on span "Save" at bounding box center [203, 270] width 329 height 9
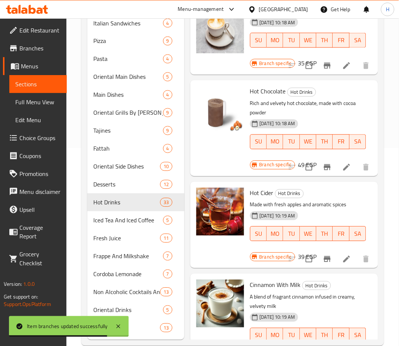
scroll to position [1822, 0]
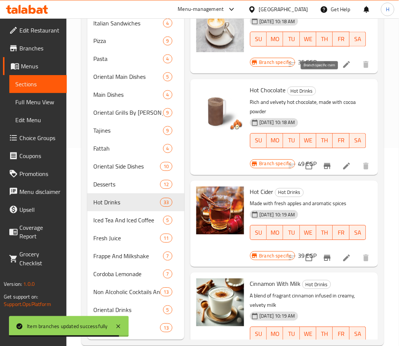
click at [324, 68] on icon "Branch-specific-item" at bounding box center [327, 65] width 7 height 6
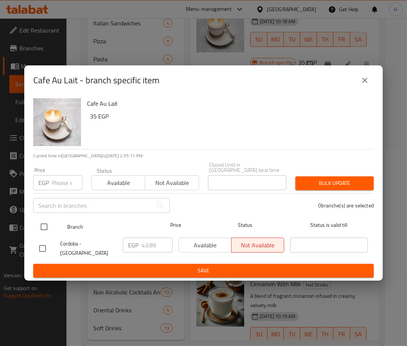
click at [43, 228] on input "checkbox" at bounding box center [44, 227] width 16 height 16
checkbox input "true"
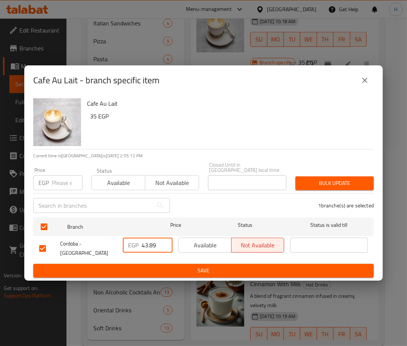
drag, startPoint x: 141, startPoint y: 245, endPoint x: 134, endPoint y: 245, distance: 6.7
click at [134, 245] on div "EGP 43.89 ​" at bounding box center [148, 244] width 50 height 15
paste input "62.7"
type input "62.7"
click at [158, 266] on span "Save" at bounding box center [203, 270] width 329 height 9
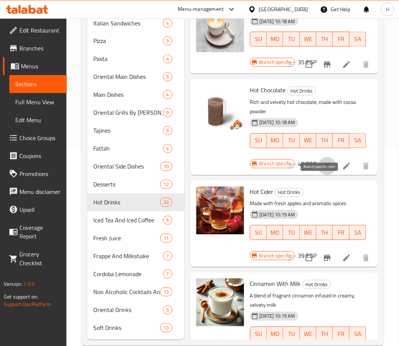
click at [323, 171] on icon "Branch-specific-item" at bounding box center [327, 166] width 9 height 9
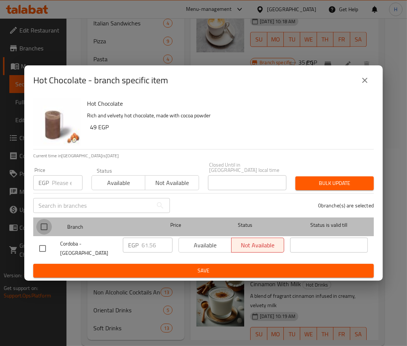
click at [42, 226] on input "checkbox" at bounding box center [44, 227] width 16 height 16
checkbox input "true"
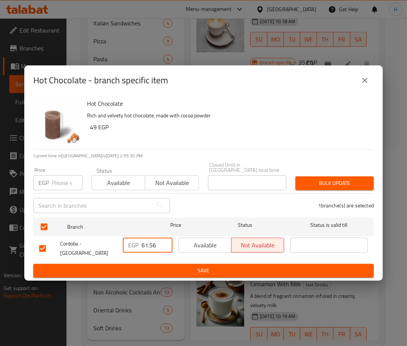
drag, startPoint x: 156, startPoint y: 247, endPoint x: 127, endPoint y: 245, distance: 28.8
click at [128, 246] on div "EGP 61.56 ​" at bounding box center [148, 244] width 50 height 15
paste input "74.1"
type input "74.1"
click at [153, 266] on span "Save" at bounding box center [203, 270] width 329 height 9
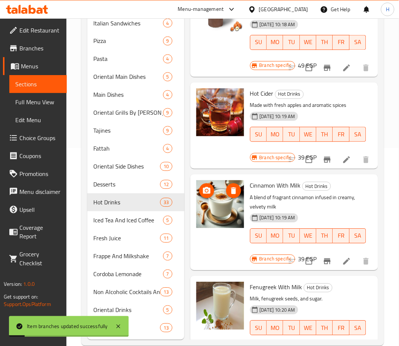
scroll to position [1949, 0]
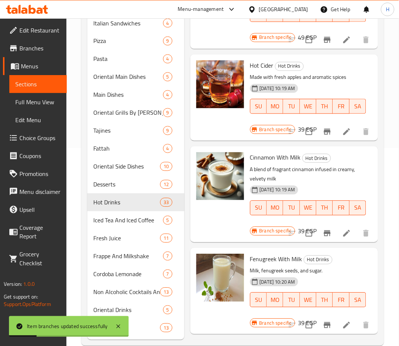
click at [324, 135] on icon "Branch-specific-item" at bounding box center [327, 132] width 7 height 6
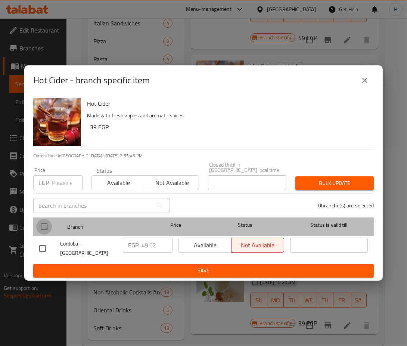
click at [48, 221] on input "checkbox" at bounding box center [44, 227] width 16 height 16
checkbox input "true"
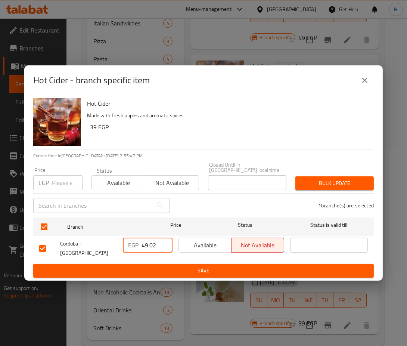
drag, startPoint x: 158, startPoint y: 242, endPoint x: 140, endPoint y: 243, distance: 18.4
click at [141, 243] on div "EGP 49.02 ​" at bounding box center [148, 244] width 50 height 15
paste input "67.26"
type input "67.26"
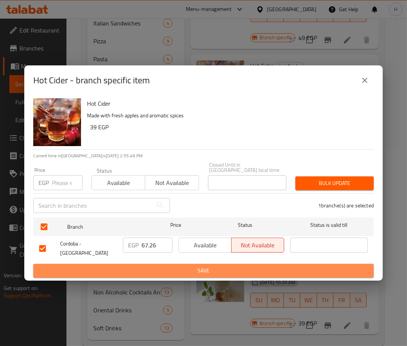
click at [168, 266] on span "Save" at bounding box center [203, 270] width 329 height 9
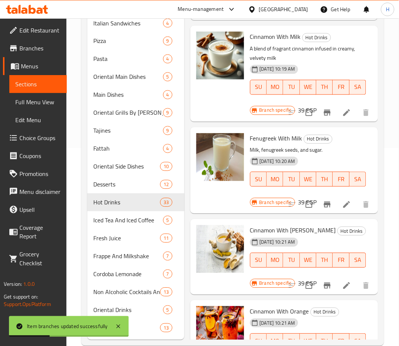
scroll to position [2072, 0]
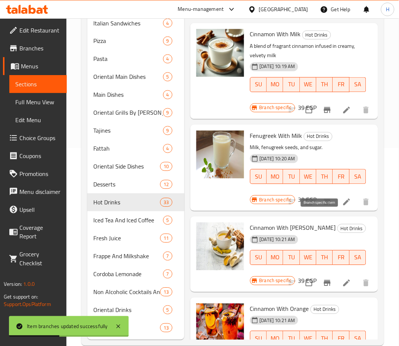
click at [324, 205] on icon "Branch-specific-item" at bounding box center [327, 202] width 7 height 6
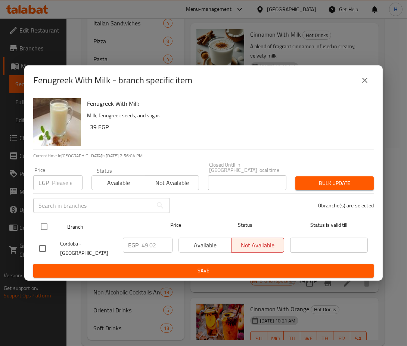
click at [44, 224] on input "checkbox" at bounding box center [44, 227] width 16 height 16
checkbox input "true"
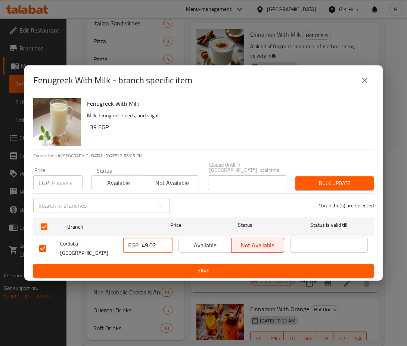
drag, startPoint x: 156, startPoint y: 244, endPoint x: 130, endPoint y: 246, distance: 26.6
click at [132, 247] on div "EGP 49.02 ​" at bounding box center [148, 244] width 50 height 15
paste input "62.7"
type input "62.7"
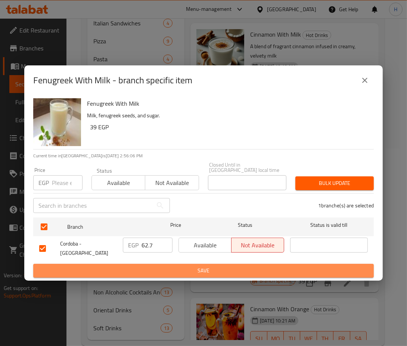
click at [171, 266] on span "Save" at bounding box center [203, 270] width 329 height 9
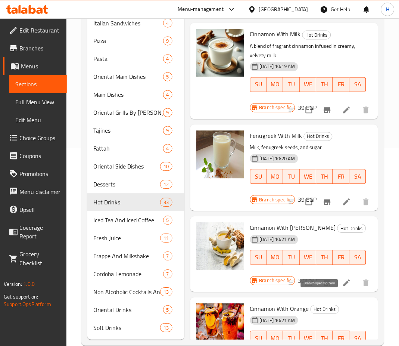
click at [323, 287] on icon "Branch-specific-item" at bounding box center [327, 283] width 9 height 9
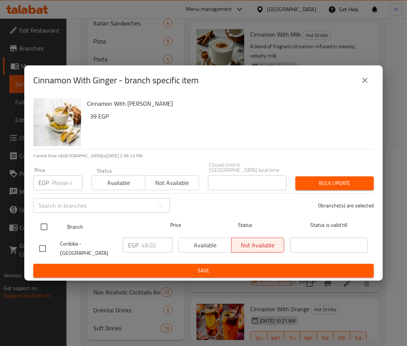
click at [43, 223] on input "checkbox" at bounding box center [44, 227] width 16 height 16
checkbox input "true"
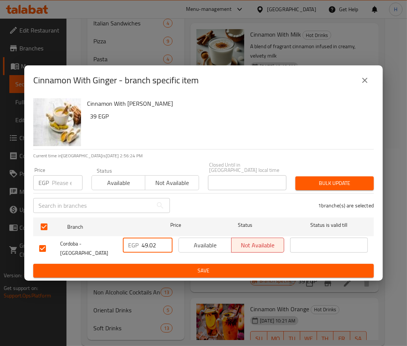
drag, startPoint x: 156, startPoint y: 244, endPoint x: 126, endPoint y: 250, distance: 30.1
click at [126, 250] on div "EGP 49.02 ​" at bounding box center [148, 244] width 50 height 15
paste input "62.7"
type input "62.7"
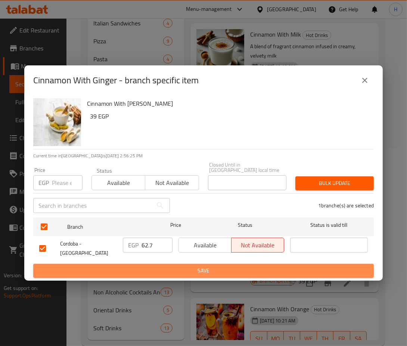
click at [145, 270] on button "Save" at bounding box center [203, 271] width 340 height 14
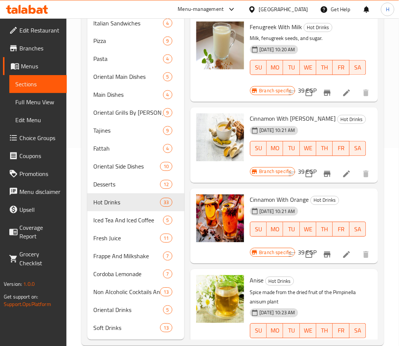
scroll to position [2181, 0]
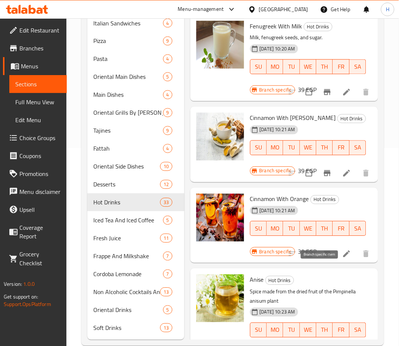
click at [324, 257] on icon "Branch-specific-item" at bounding box center [327, 254] width 7 height 6
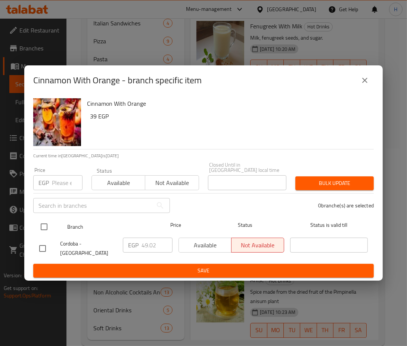
click at [43, 230] on input "checkbox" at bounding box center [44, 227] width 16 height 16
checkbox input "true"
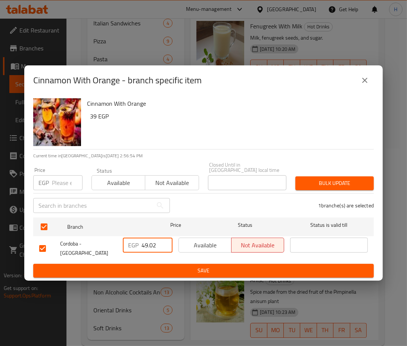
drag, startPoint x: 156, startPoint y: 246, endPoint x: 144, endPoint y: 243, distance: 12.6
click at [144, 243] on input "49.02" at bounding box center [156, 244] width 31 height 15
click at [143, 242] on input "49.02" at bounding box center [156, 244] width 31 height 15
click at [142, 242] on input "49.02" at bounding box center [156, 244] width 31 height 15
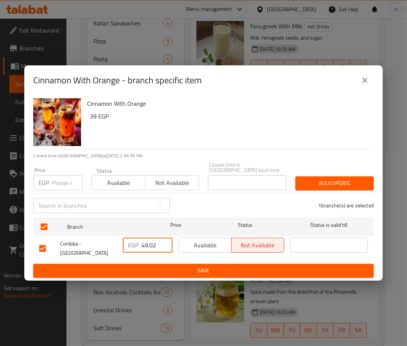
click at [142, 242] on input "49.02" at bounding box center [156, 244] width 31 height 15
paste input "68.4"
type input "68.4"
click at [171, 266] on span "Save" at bounding box center [203, 270] width 329 height 9
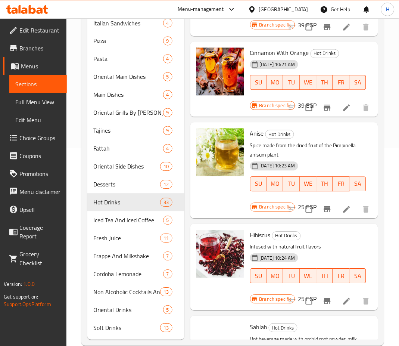
scroll to position [2331, 0]
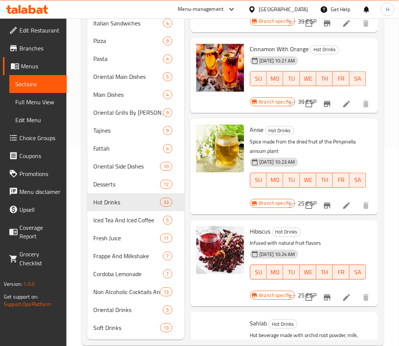
click at [324, 209] on icon "Branch-specific-item" at bounding box center [327, 206] width 7 height 6
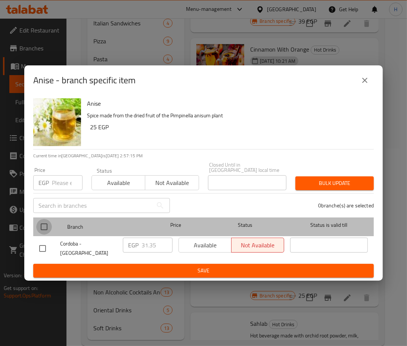
click at [46, 226] on input "checkbox" at bounding box center [44, 227] width 16 height 16
checkbox input "true"
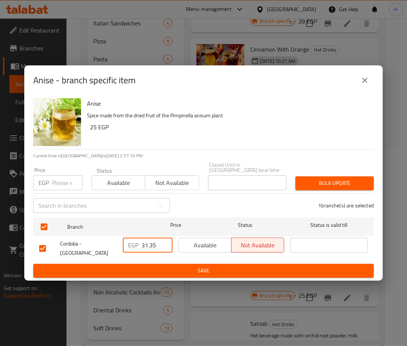
drag, startPoint x: 159, startPoint y: 244, endPoint x: 120, endPoint y: 237, distance: 39.8
click at [120, 237] on div "EGP 31.35 ​" at bounding box center [148, 248] width 56 height 28
paste input "9.9"
type input "39.9"
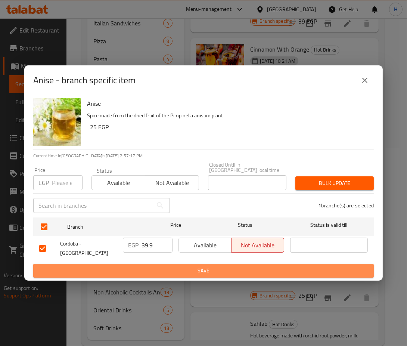
click at [151, 266] on span "Save" at bounding box center [203, 270] width 329 height 9
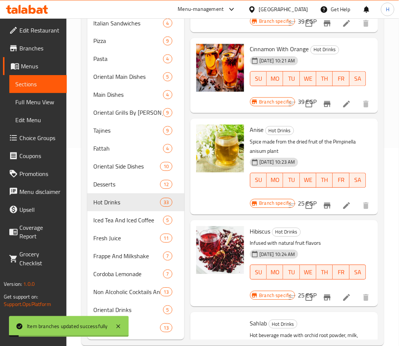
scroll to position [2430, 0]
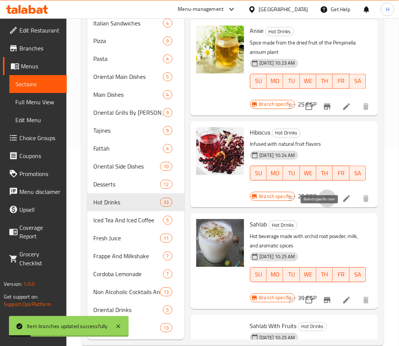
click at [324, 202] on icon "Branch-specific-item" at bounding box center [327, 199] width 7 height 6
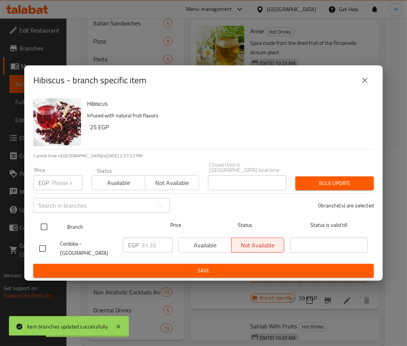
click at [43, 225] on input "checkbox" at bounding box center [44, 227] width 16 height 16
checkbox input "true"
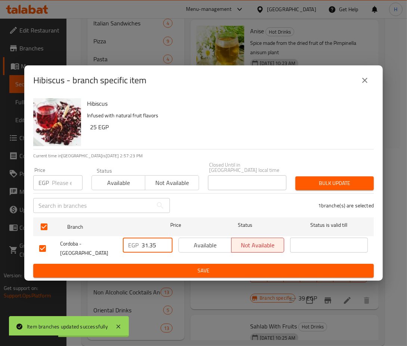
drag, startPoint x: 157, startPoint y: 242, endPoint x: 108, endPoint y: 237, distance: 49.5
click at [108, 237] on div "Cordoba - El Kothar EGP 31.35 ​ Available Not available ​" at bounding box center [203, 248] width 335 height 28
paste input "9.9"
type input "39.9"
click at [146, 266] on span "Save" at bounding box center [203, 270] width 329 height 9
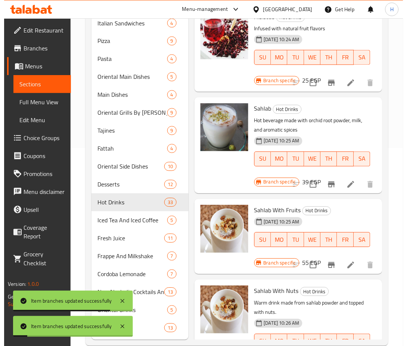
scroll to position [2548, 0]
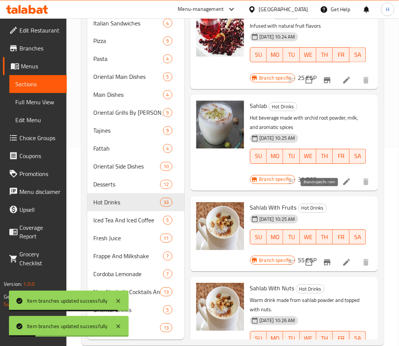
click at [323, 186] on icon "Branch-specific-item" at bounding box center [327, 181] width 9 height 9
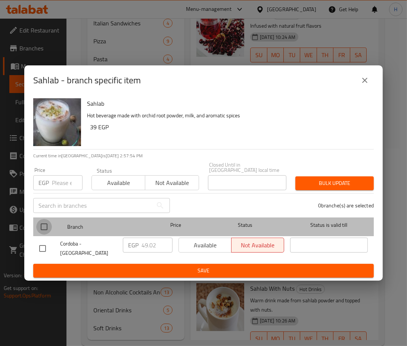
click at [43, 226] on input "checkbox" at bounding box center [44, 227] width 16 height 16
checkbox input "true"
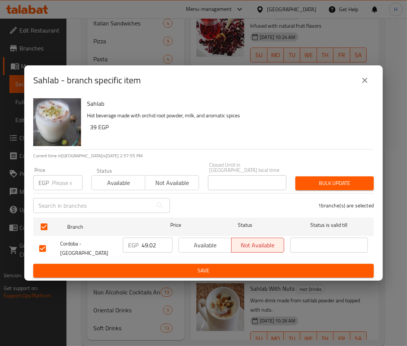
click at [155, 244] on input "49.02" at bounding box center [156, 244] width 31 height 15
drag, startPoint x: 155, startPoint y: 244, endPoint x: 130, endPoint y: 242, distance: 24.3
click at [130, 242] on div "EGP 49.02 ​" at bounding box center [148, 244] width 50 height 15
paste input "55.86"
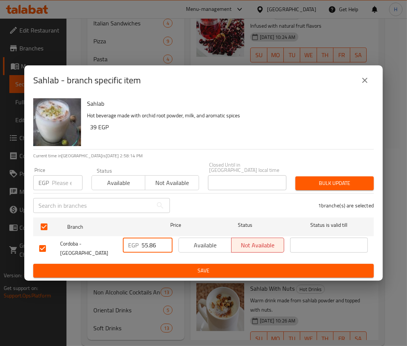
type input "55.86"
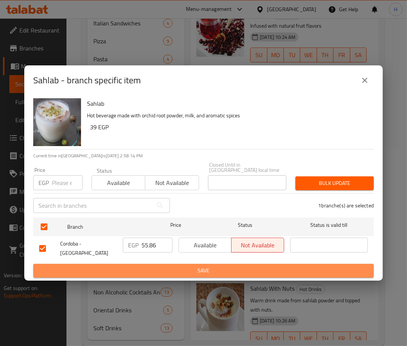
click at [159, 266] on span "Save" at bounding box center [203, 270] width 329 height 9
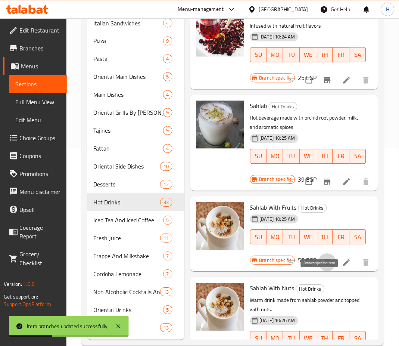
click at [324, 265] on icon "Branch-specific-item" at bounding box center [327, 262] width 7 height 6
